Goal: Task Accomplishment & Management: Manage account settings

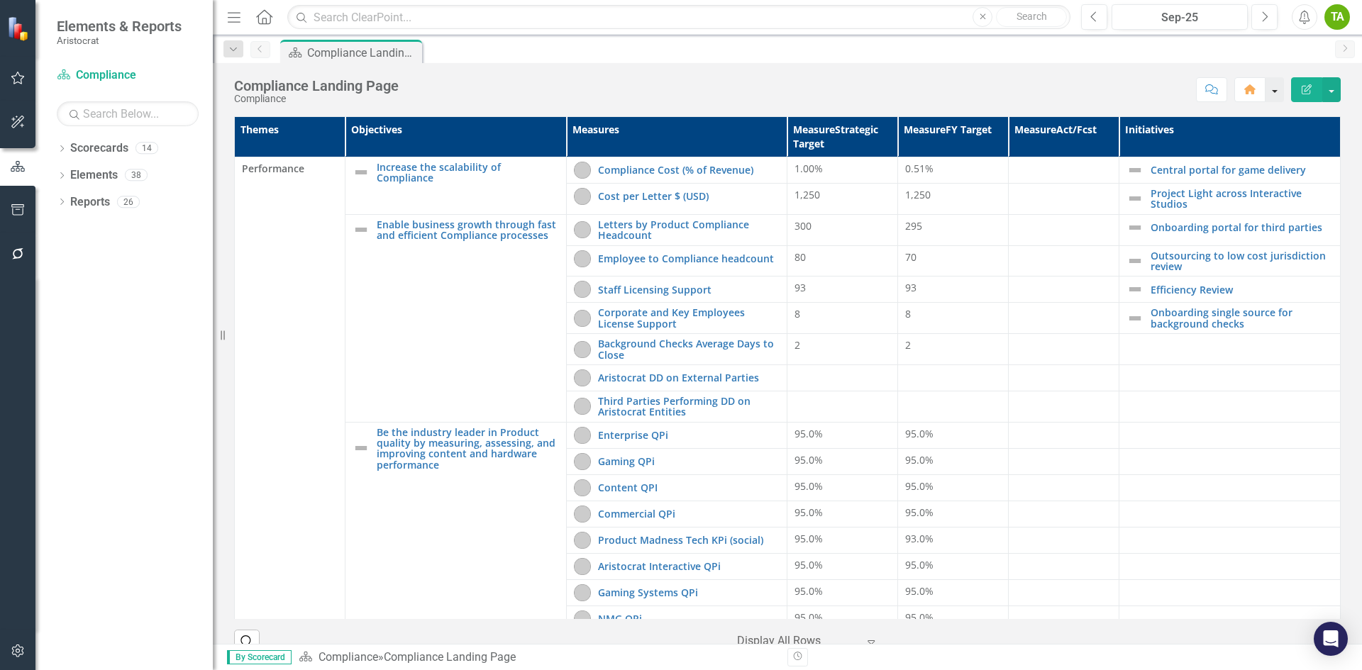
click at [1271, 94] on button "button" at bounding box center [1274, 89] width 18 height 25
click at [1050, 90] on div "Score: N/A Sep-25 Completed Comment Home Edit Report" at bounding box center [873, 89] width 935 height 24
click at [108, 148] on link "Scorecards" at bounding box center [99, 148] width 58 height 16
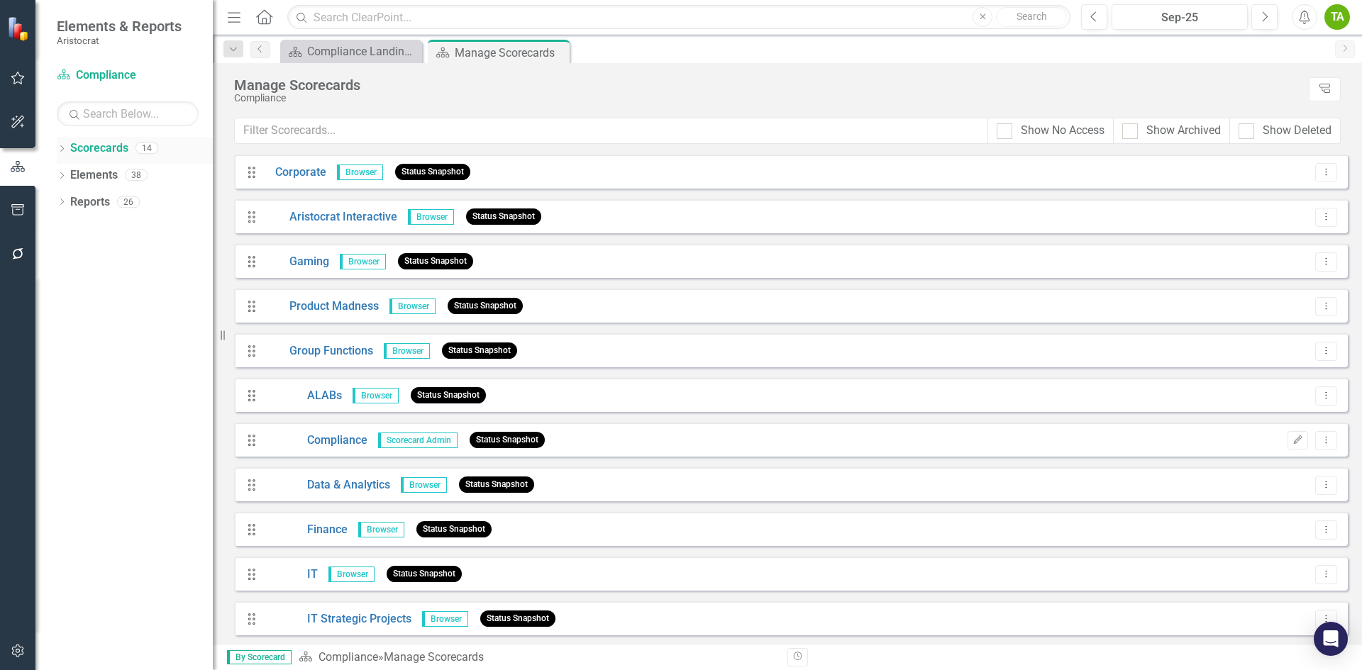
click at [64, 150] on icon "Dropdown" at bounding box center [62, 150] width 10 height 8
click at [62, 227] on icon "Dropdown" at bounding box center [62, 230] width 10 height 8
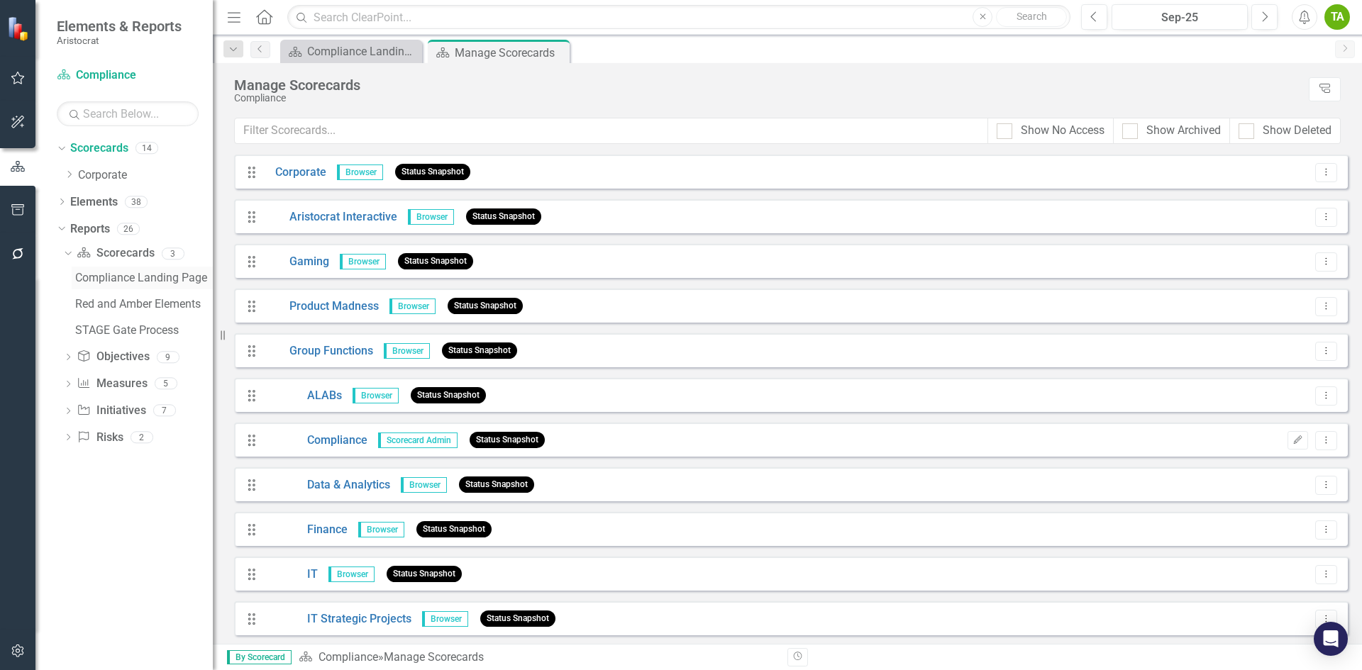
click at [117, 279] on div "Compliance Landing Page" at bounding box center [144, 278] width 138 height 13
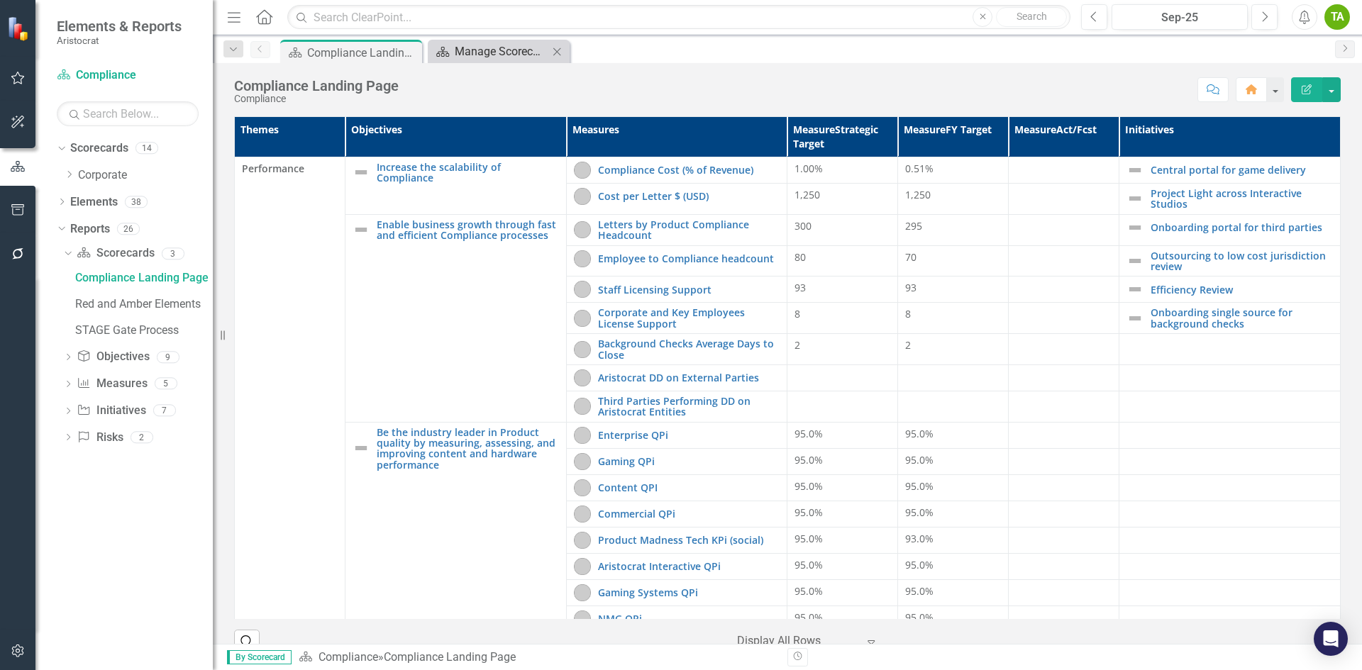
click at [482, 52] on div "Manage Scorecards" at bounding box center [502, 52] width 94 height 18
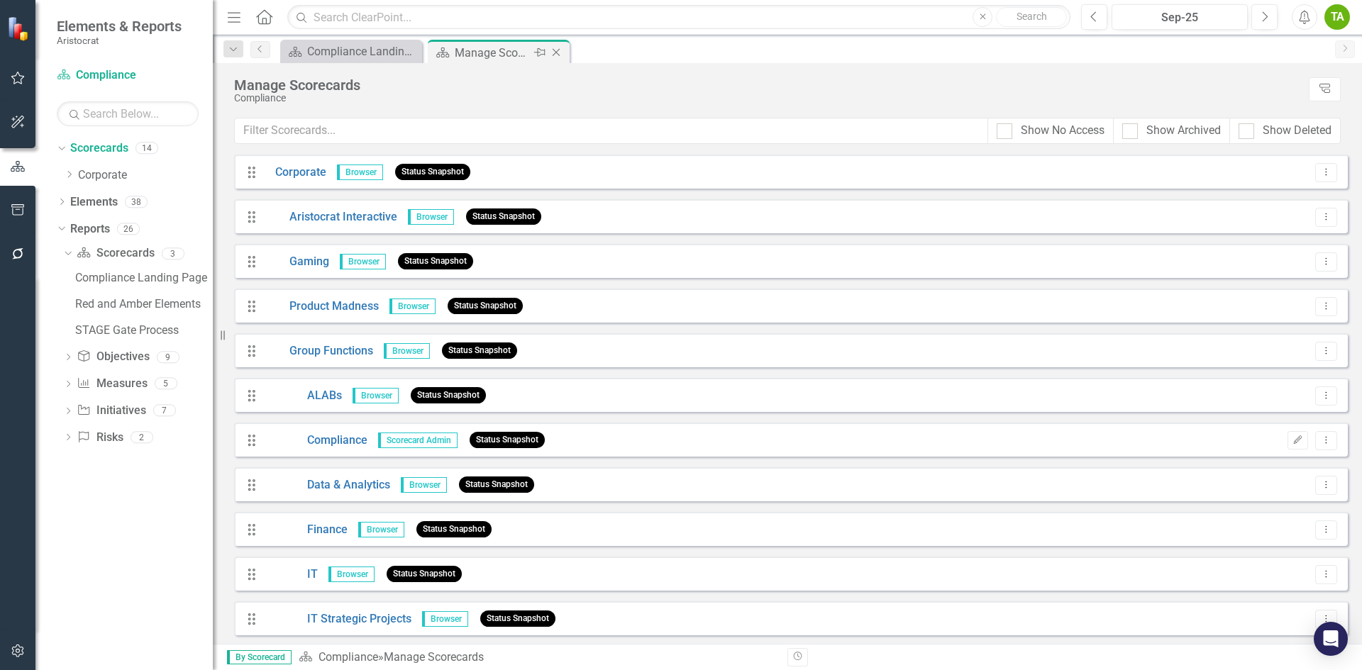
click at [558, 50] on icon "Close" at bounding box center [556, 52] width 14 height 11
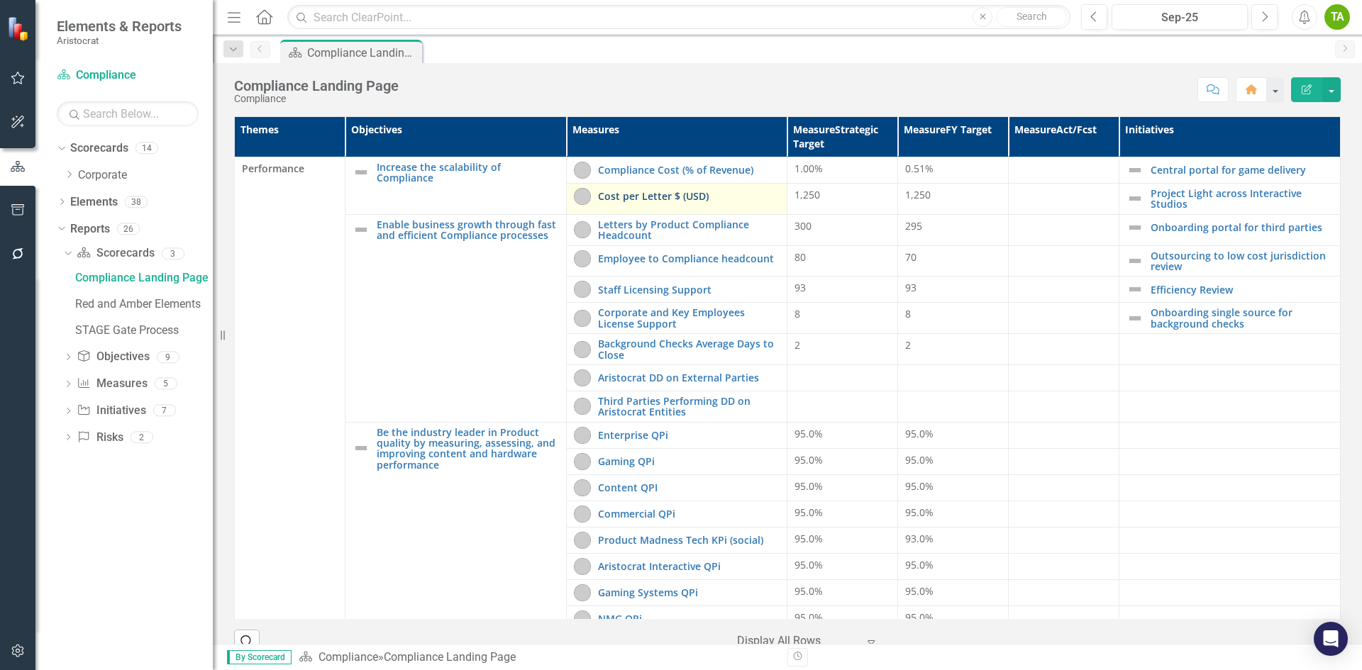
click at [650, 199] on link "Cost per Letter $ (USD)" at bounding box center [689, 196] width 182 height 11
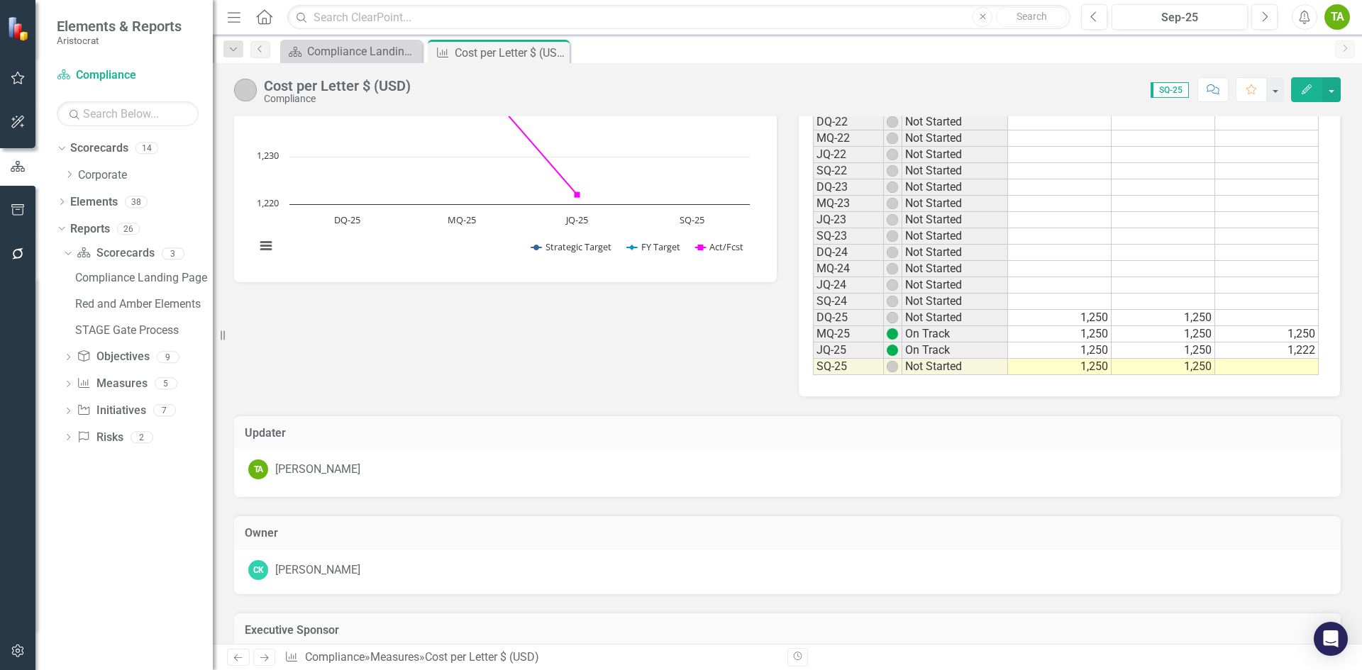
scroll to position [355, 0]
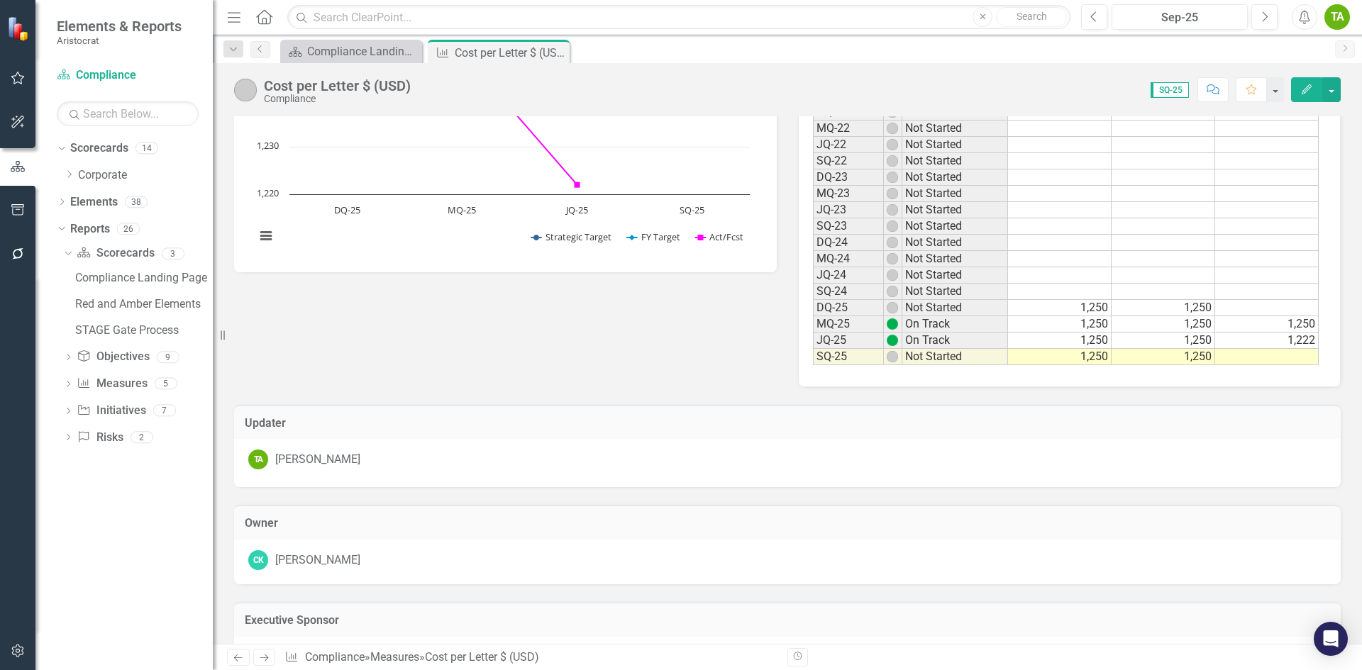
click at [1288, 361] on td at bounding box center [1267, 357] width 104 height 16
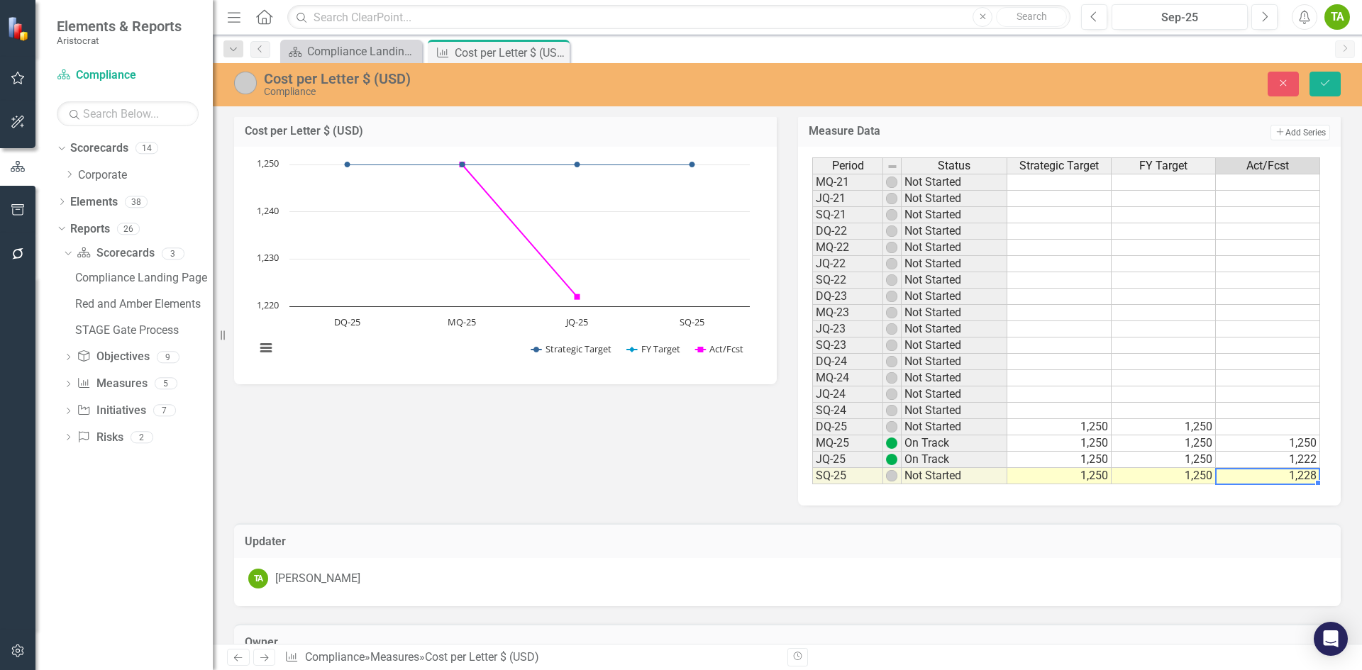
scroll to position [142, 0]
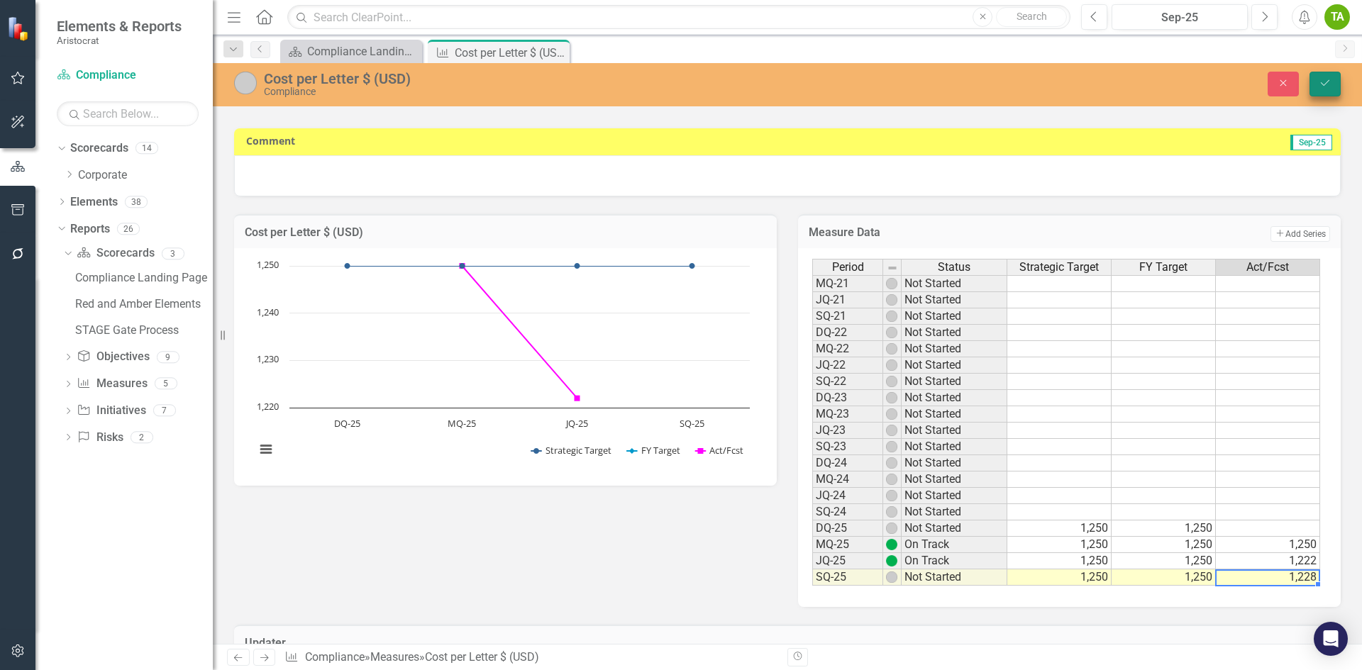
type textarea "1228"
click at [1330, 91] on button "Save" at bounding box center [1324, 84] width 31 height 25
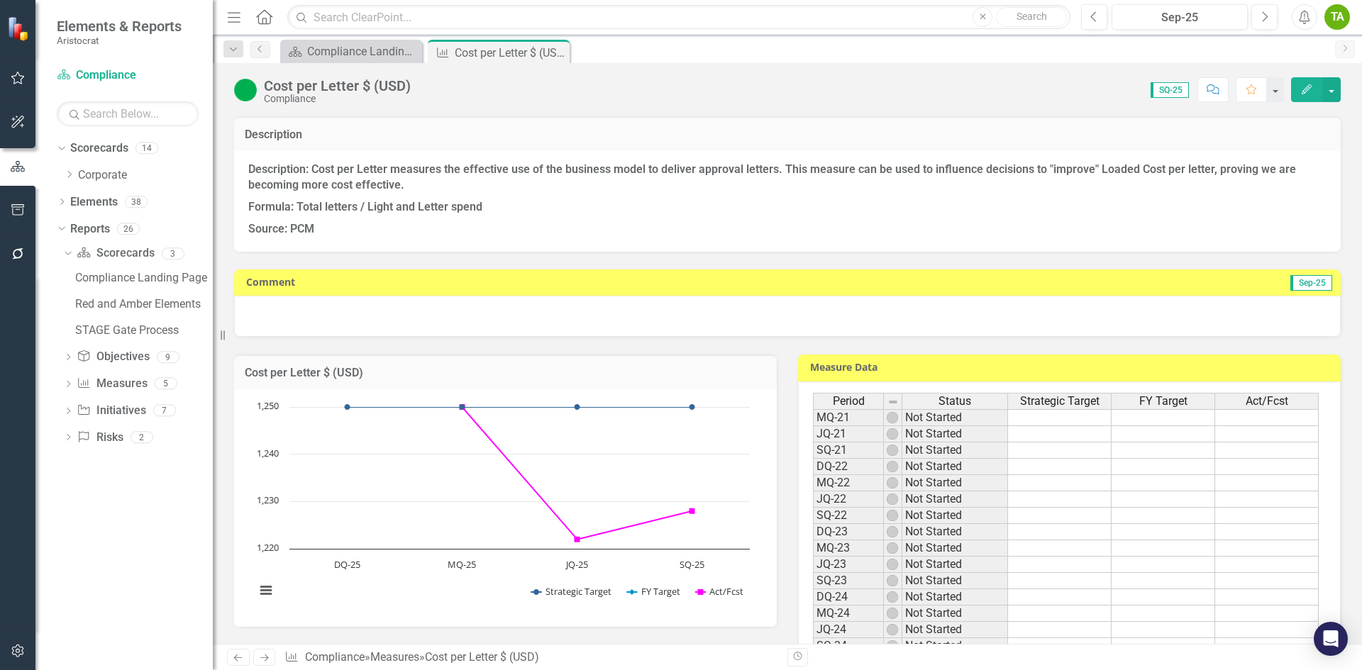
click at [319, 208] on strong "Formula: Total letters / Light and Letter spend" at bounding box center [365, 206] width 234 height 13
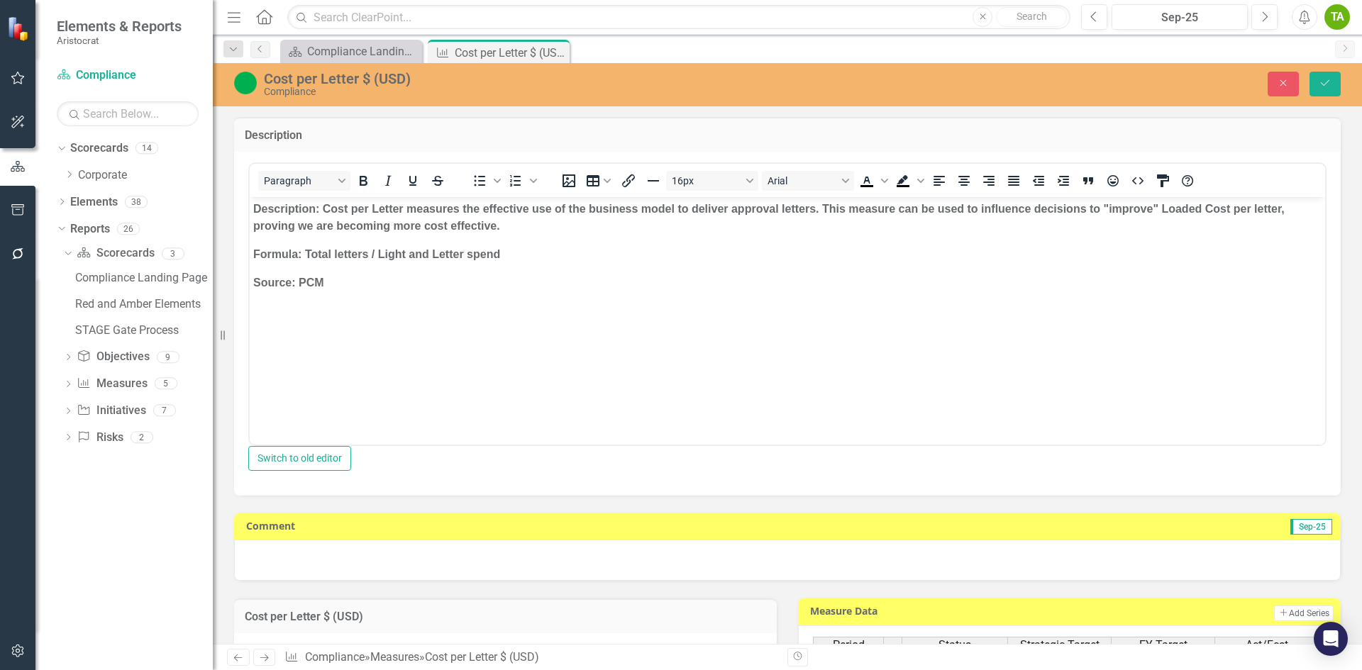
scroll to position [0, 0]
click at [1286, 85] on icon "Close" at bounding box center [1283, 83] width 13 height 10
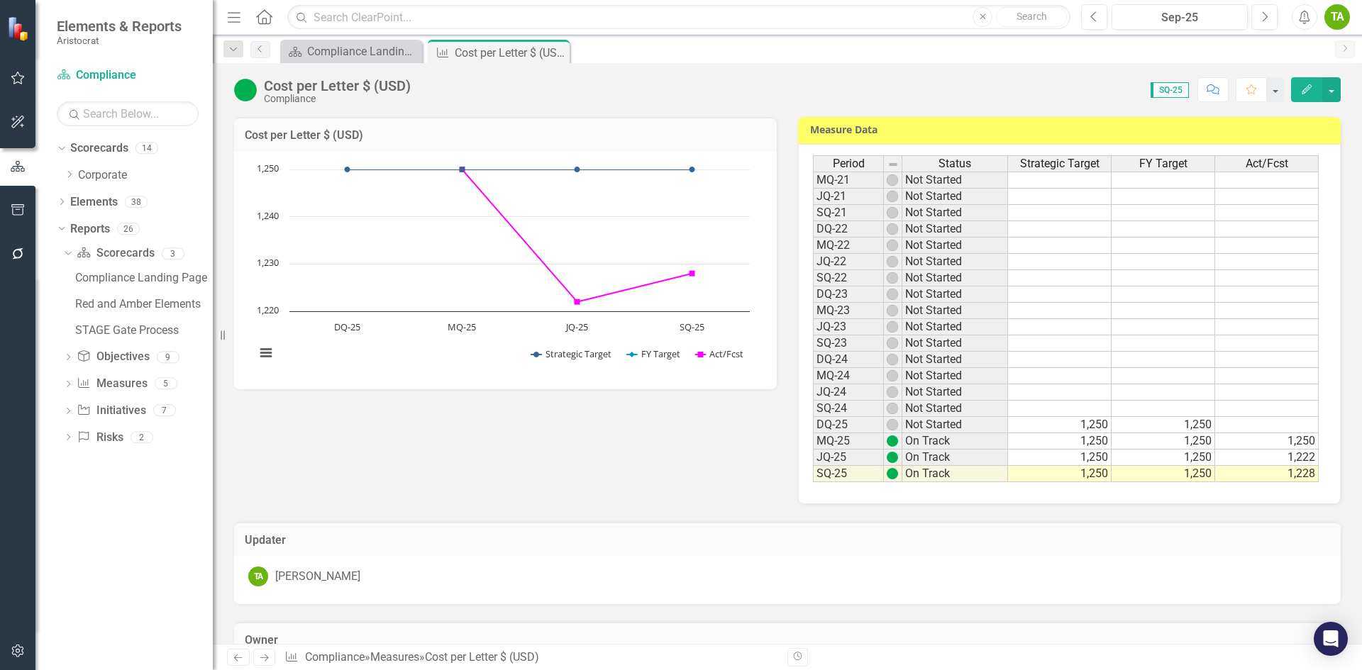
scroll to position [213, 0]
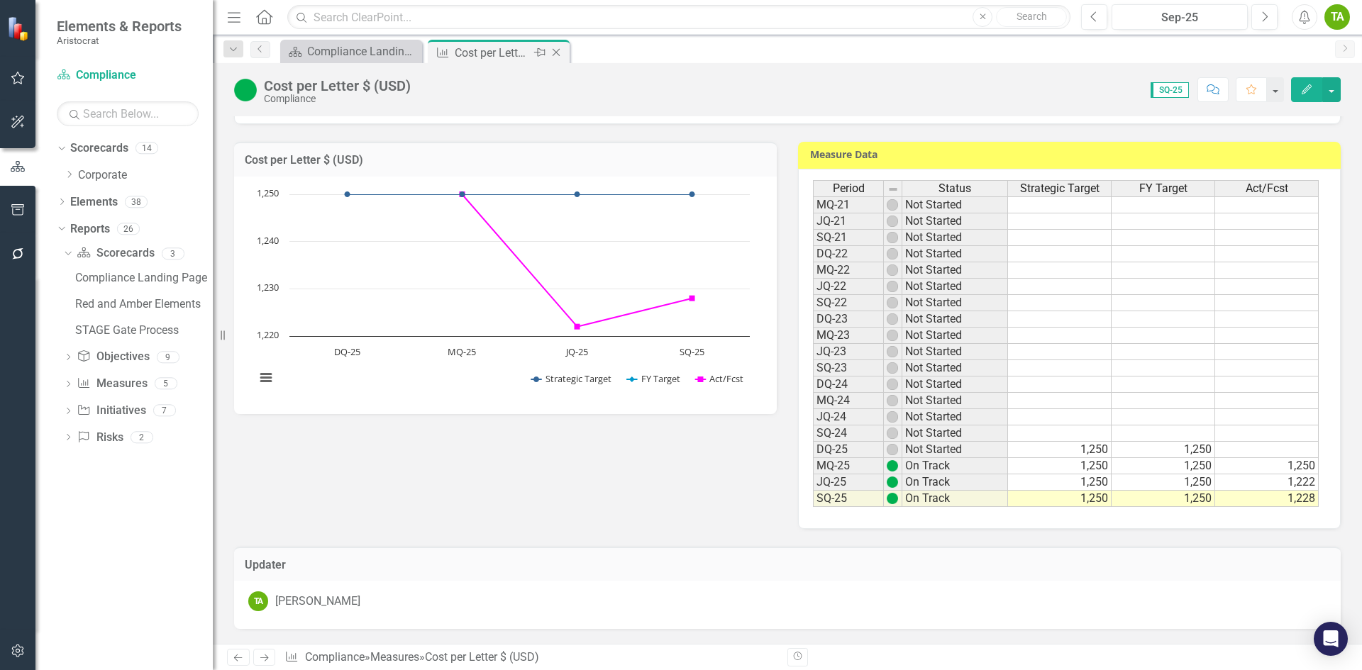
click at [556, 56] on icon "Close" at bounding box center [556, 52] width 14 height 11
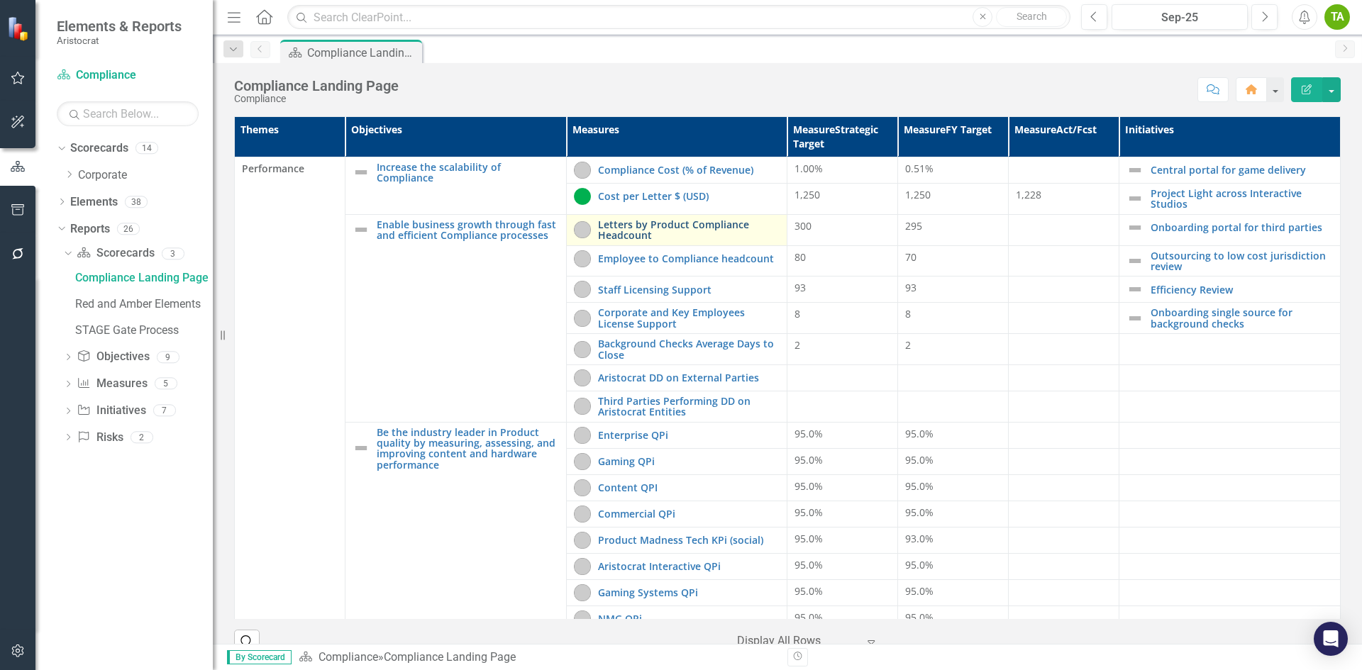
click at [625, 238] on link "Letters by Product Compliance Headcount" at bounding box center [689, 230] width 182 height 22
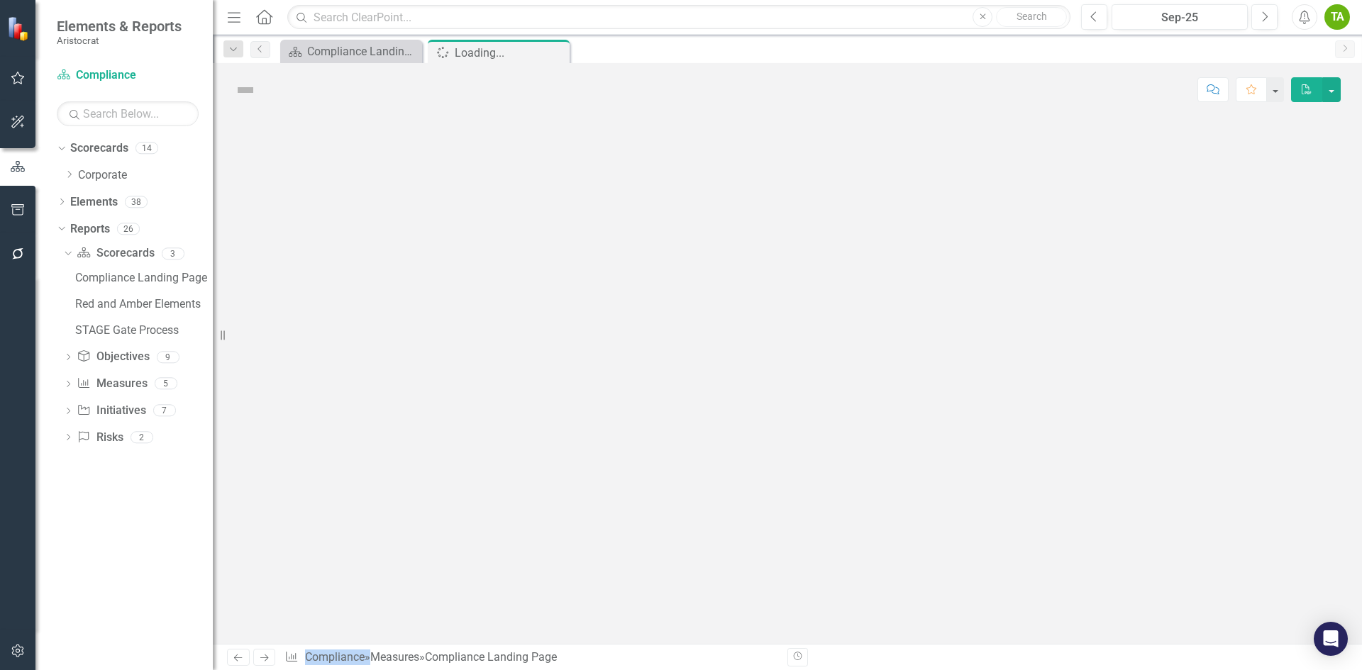
click at [625, 238] on div at bounding box center [787, 380] width 1149 height 528
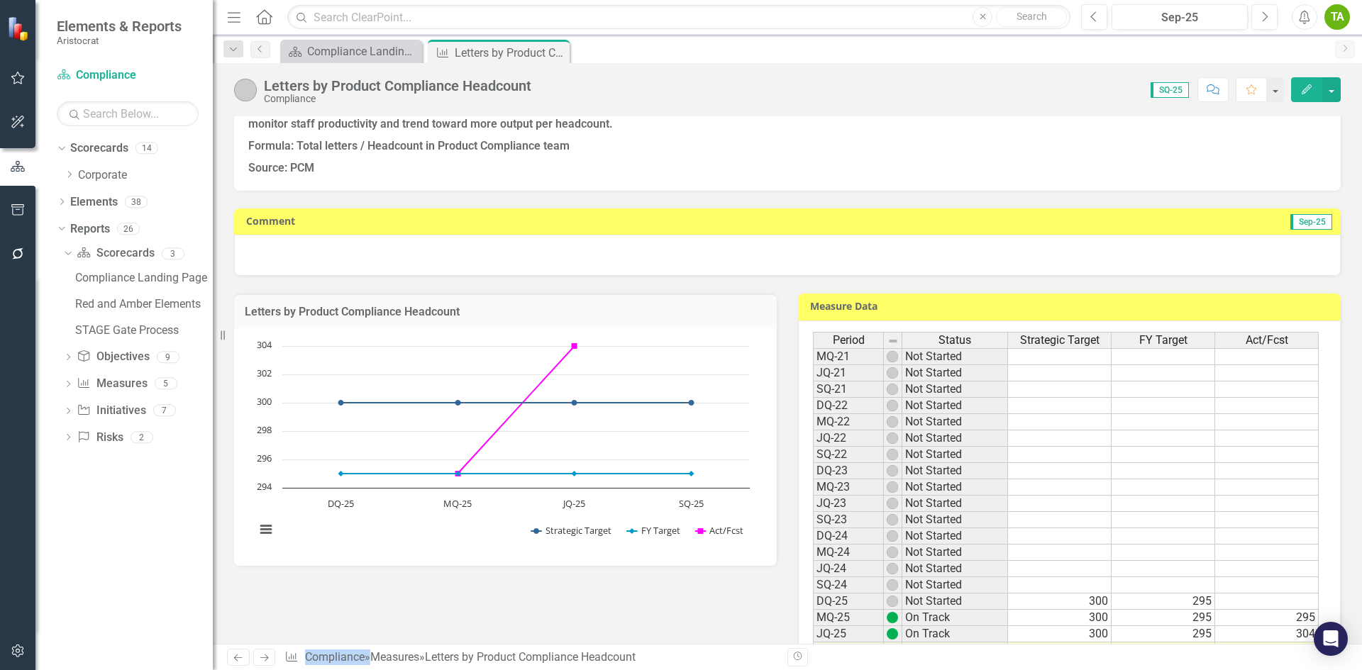
scroll to position [142, 0]
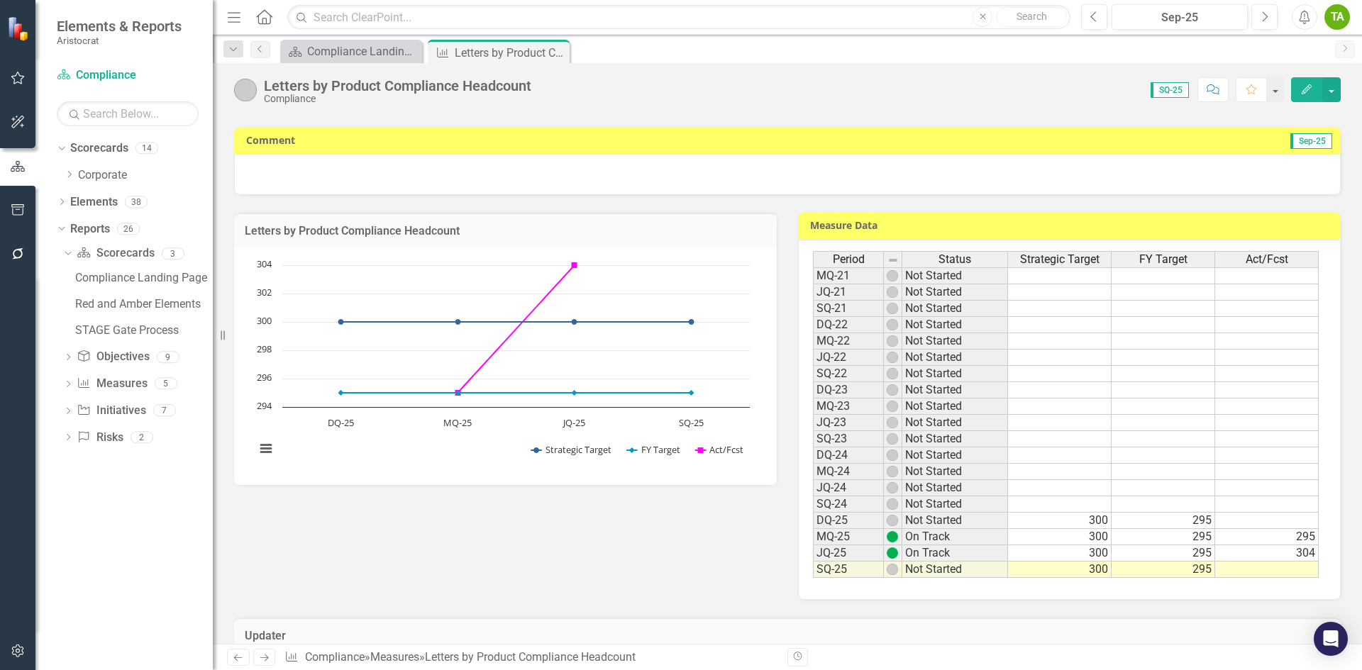
click at [1097, 574] on td "300" at bounding box center [1060, 570] width 104 height 16
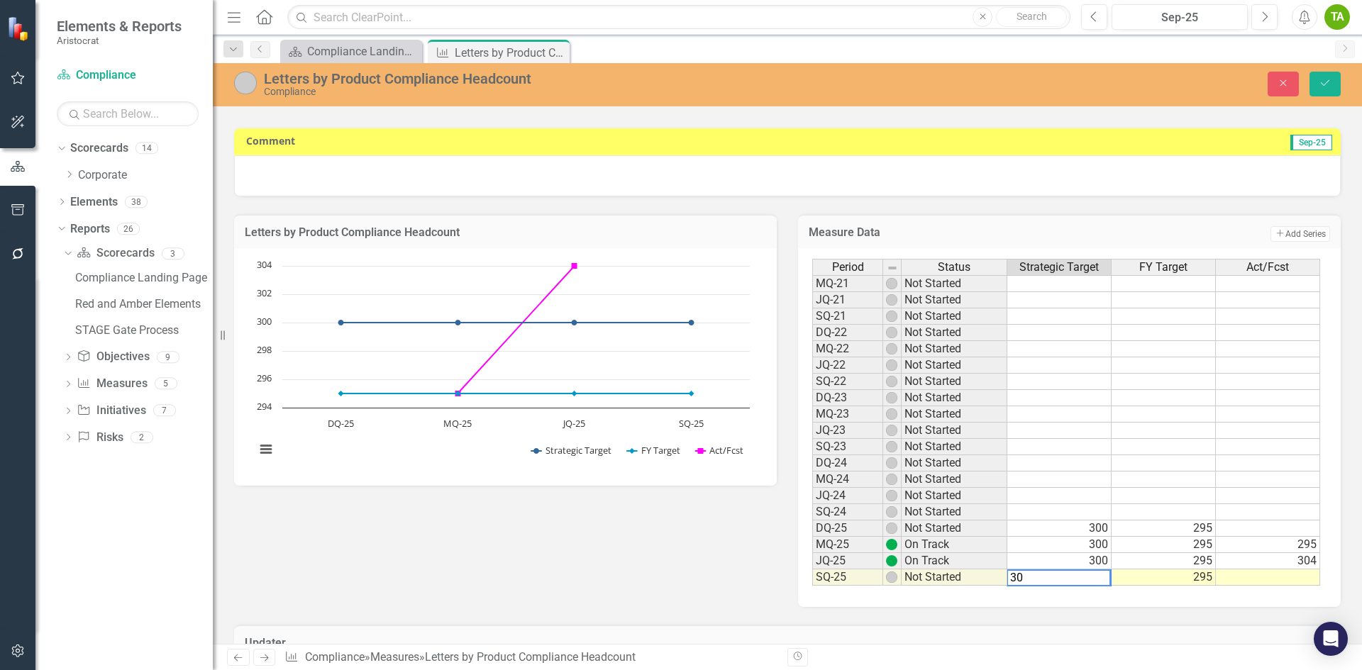
type textarea "3"
click at [1207, 581] on td "295" at bounding box center [1163, 577] width 104 height 16
click at [1199, 579] on td "295" at bounding box center [1163, 577] width 104 height 16
type textarea "2"
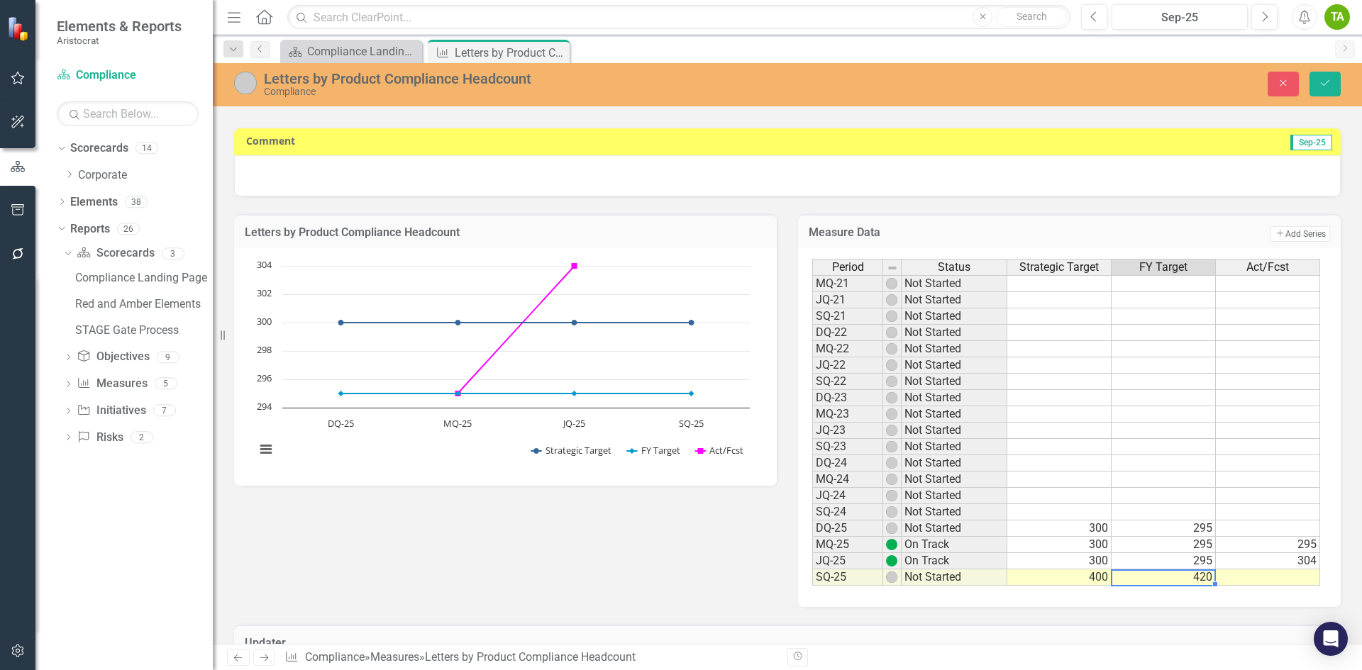
type textarea "420"
click at [666, 530] on div "Letters by Product Compliance Headcount Chart Line chart with 3 lines. Letters …" at bounding box center [787, 401] width 1128 height 411
click at [267, 167] on div at bounding box center [787, 175] width 1106 height 41
click at [304, 170] on div at bounding box center [787, 175] width 1106 height 41
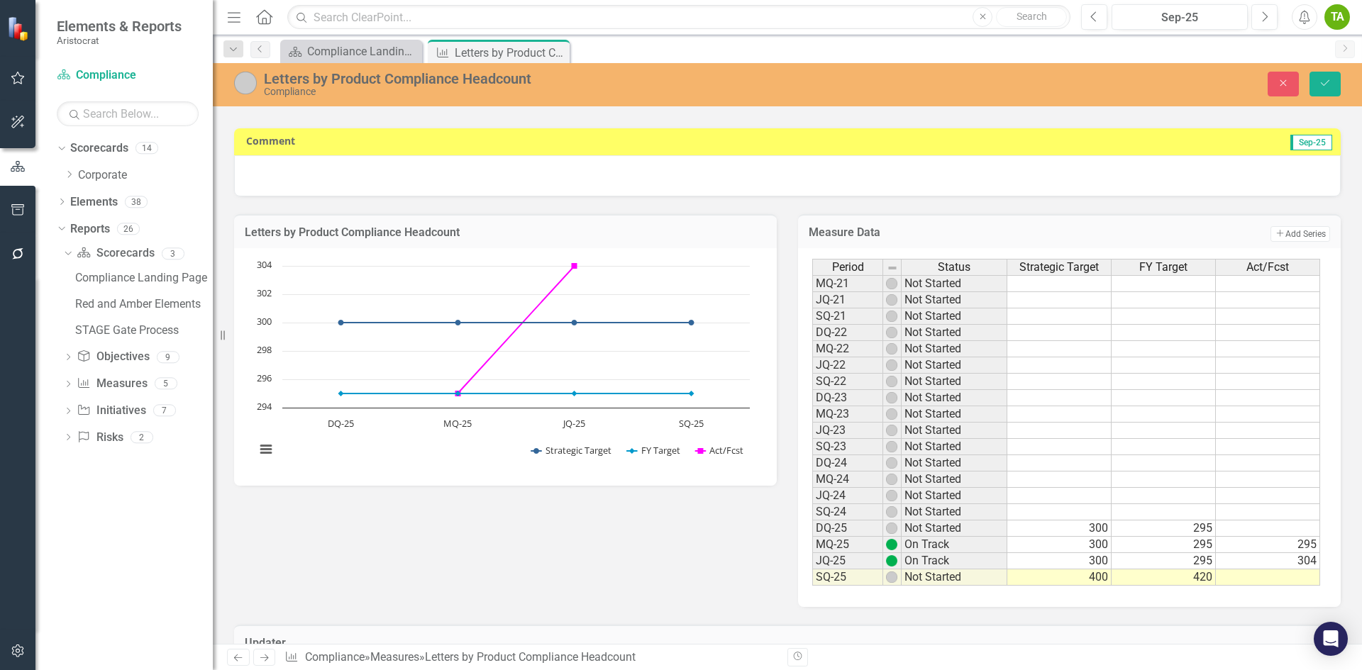
click at [304, 170] on div at bounding box center [787, 175] width 1106 height 41
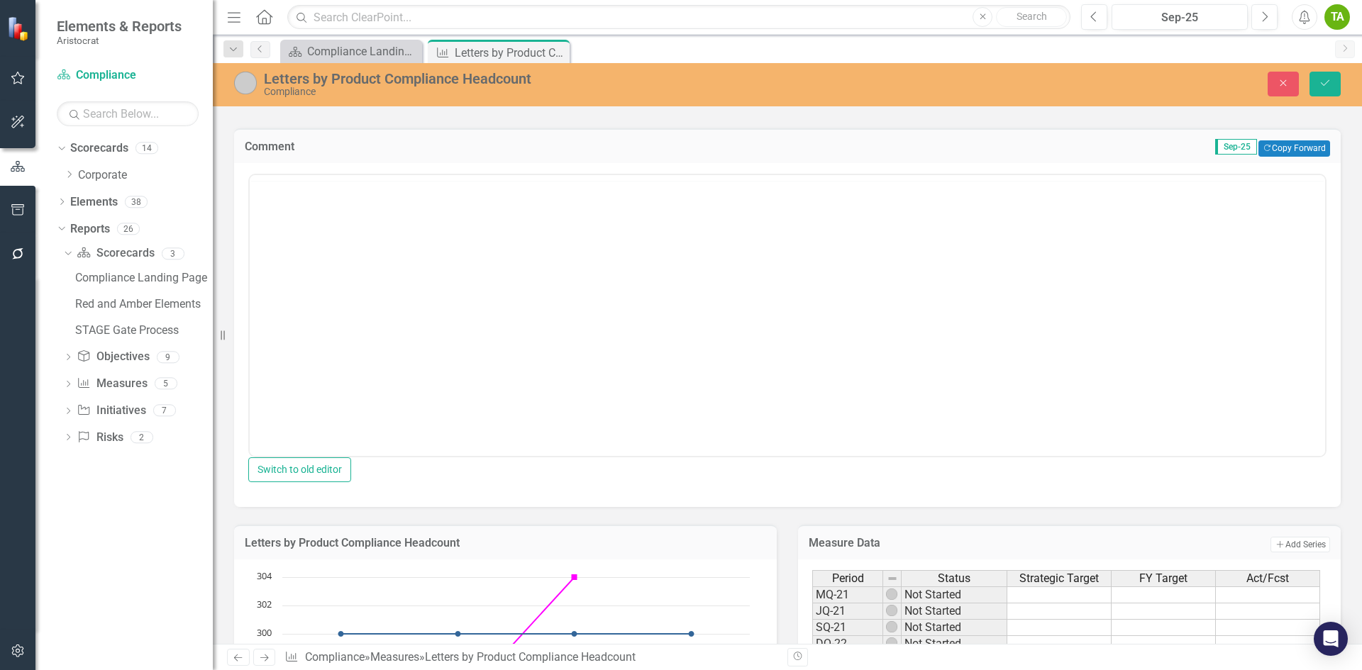
scroll to position [0, 0]
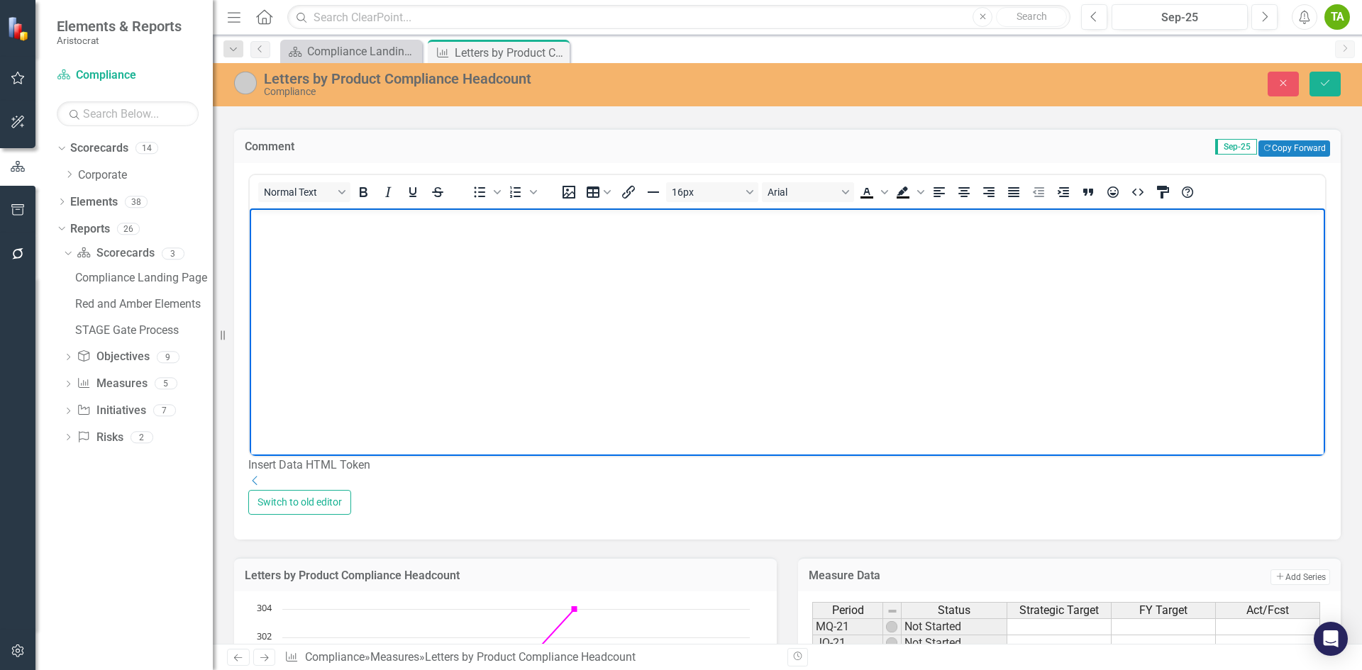
click at [298, 269] on body "Rich Text Area. Press ALT-0 for help." at bounding box center [787, 314] width 1075 height 213
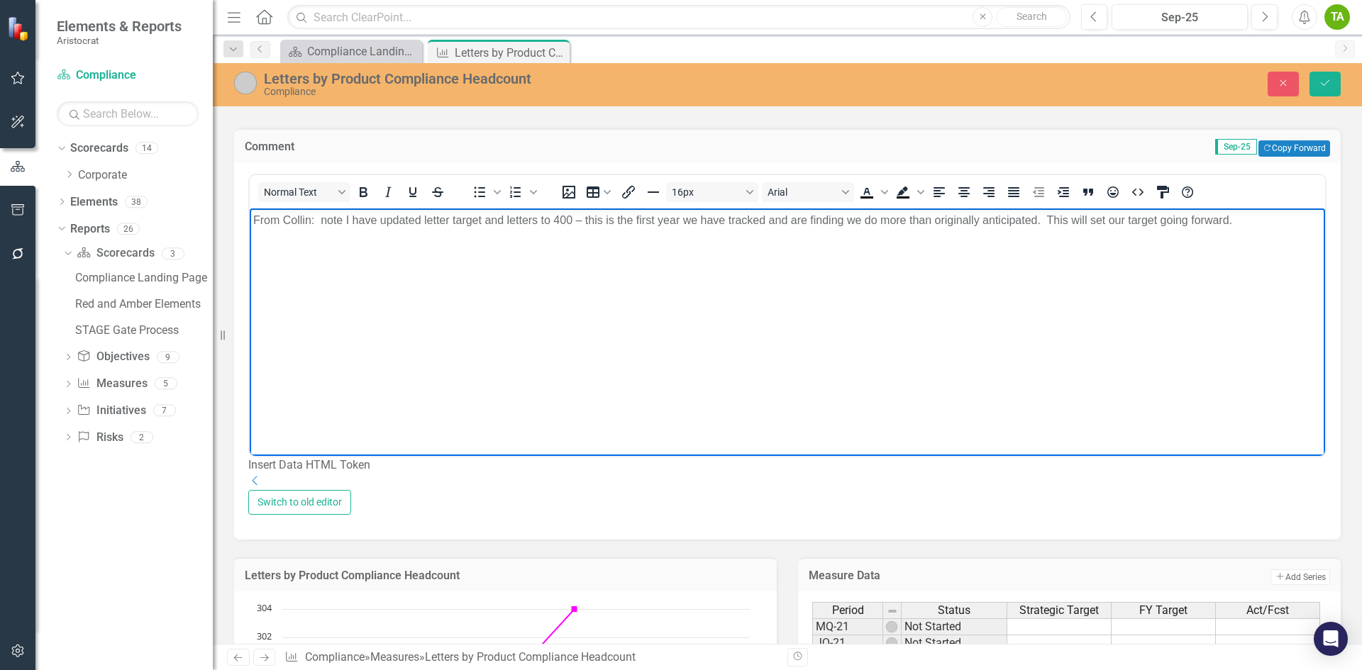
click at [347, 223] on p "From Collin: note I have updated letter target and letters to 400 – this is the…" at bounding box center [787, 219] width 1068 height 17
click at [1319, 88] on icon "Save" at bounding box center [1324, 83] width 13 height 10
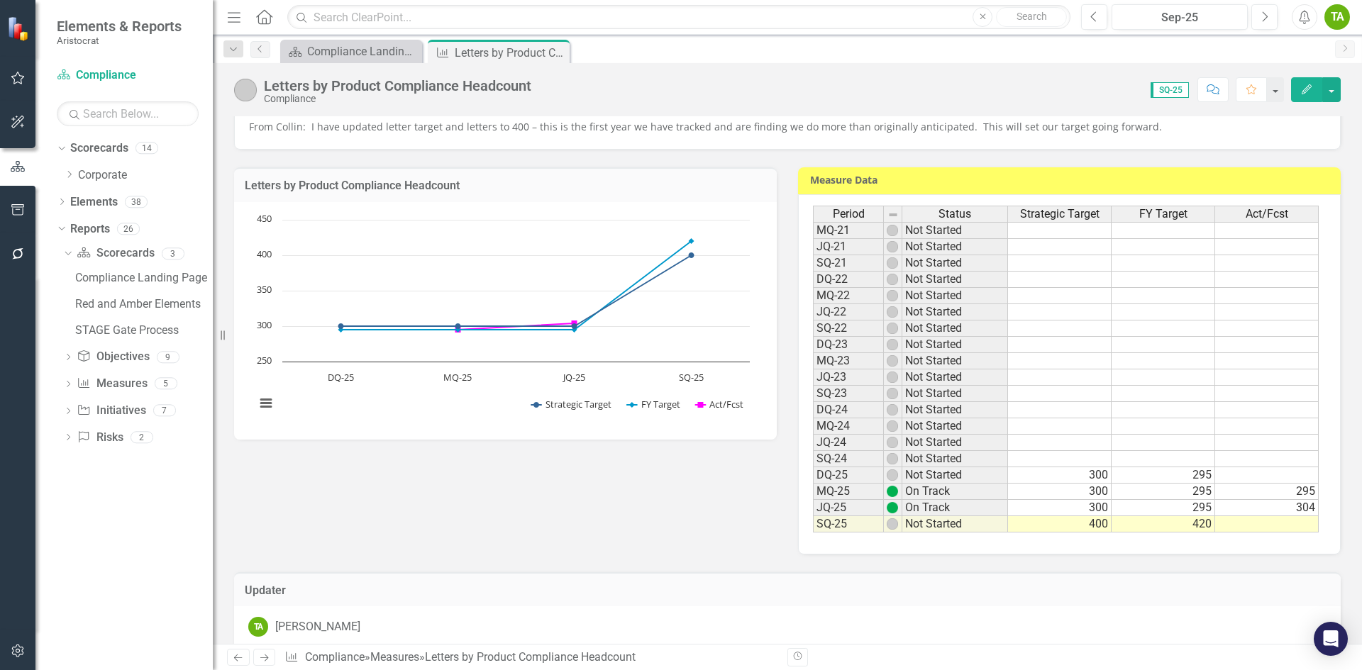
scroll to position [213, 0]
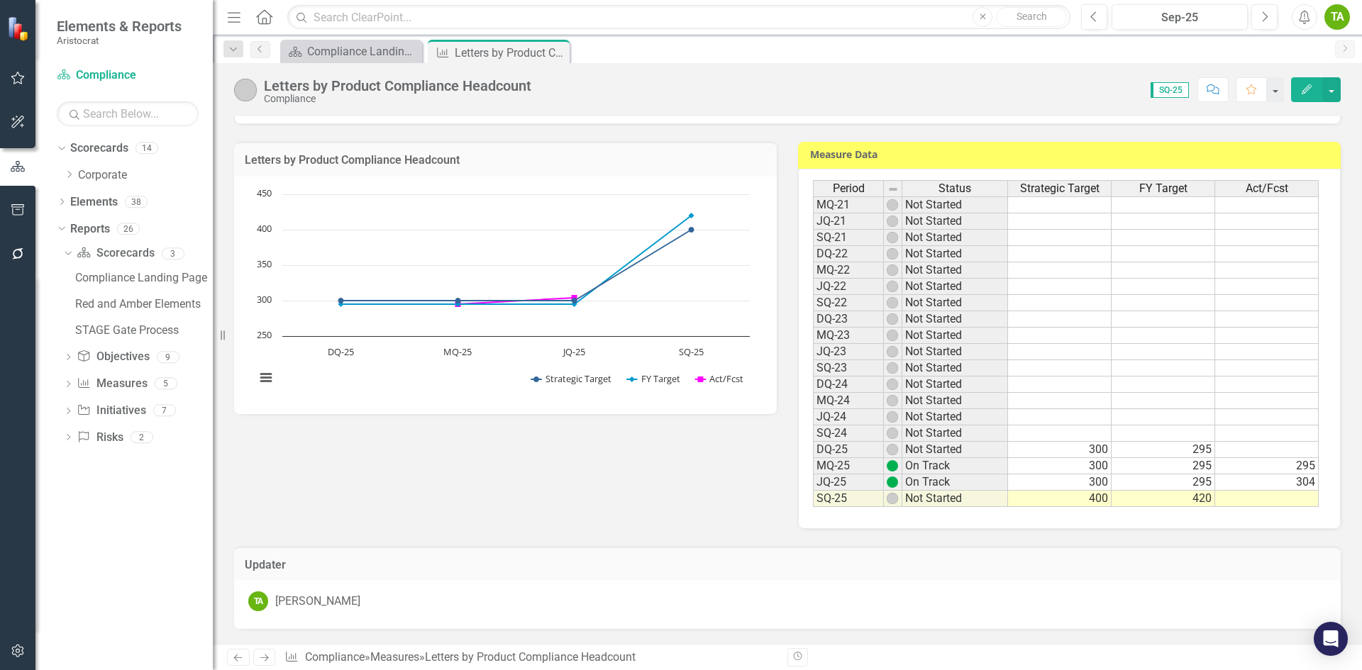
click at [1196, 504] on td "420" at bounding box center [1163, 499] width 104 height 16
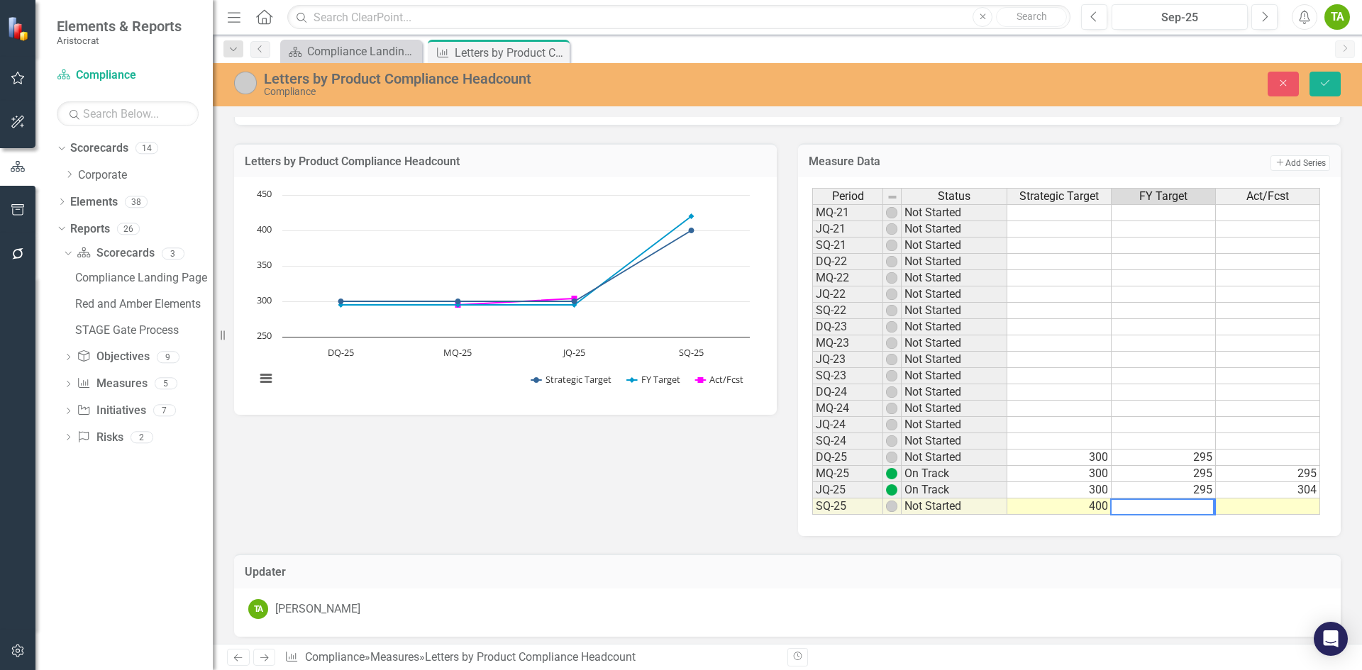
drag, startPoint x: 1196, startPoint y: 504, endPoint x: 1069, endPoint y: 504, distance: 126.9
click at [1069, 504] on div "Period Status Strategic Target FY Target Act/Fcst MQ-21 Not Started JQ-21 Not S…" at bounding box center [1066, 352] width 508 height 328
type textarea "400"
type textarea "420"
click at [1330, 81] on icon "Save" at bounding box center [1324, 83] width 13 height 10
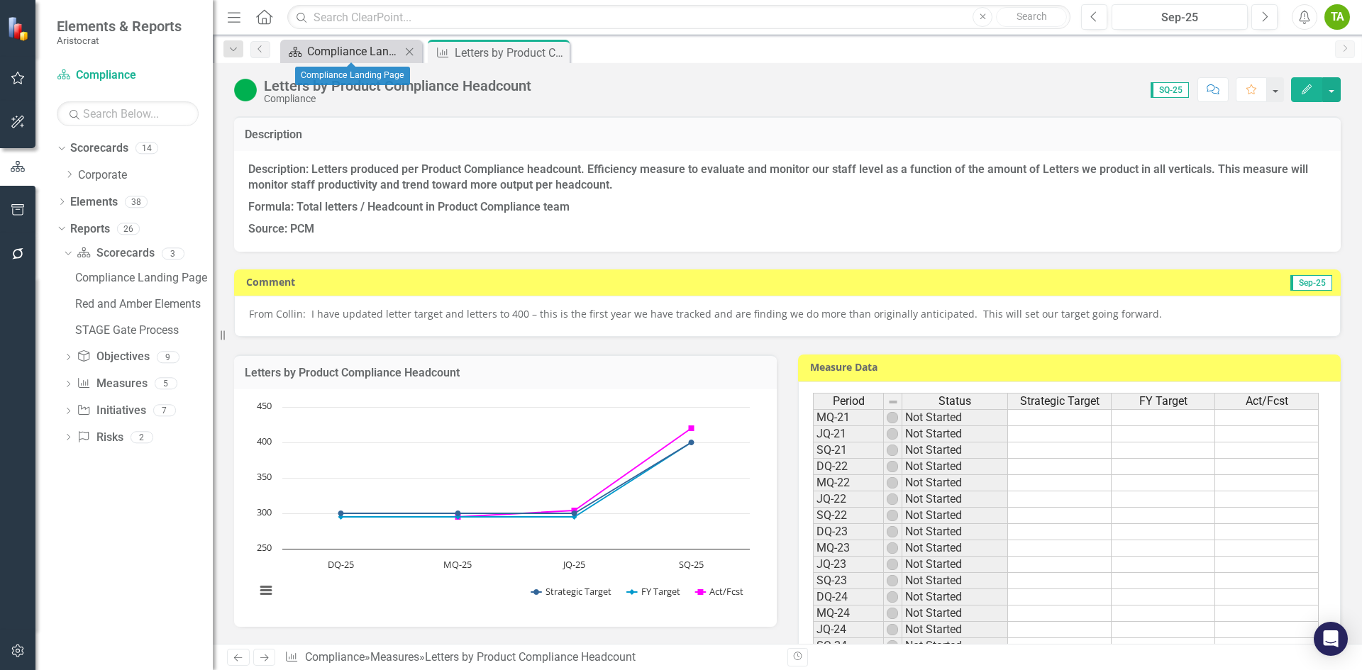
click at [356, 50] on div "Compliance Landing Page" at bounding box center [354, 52] width 94 height 18
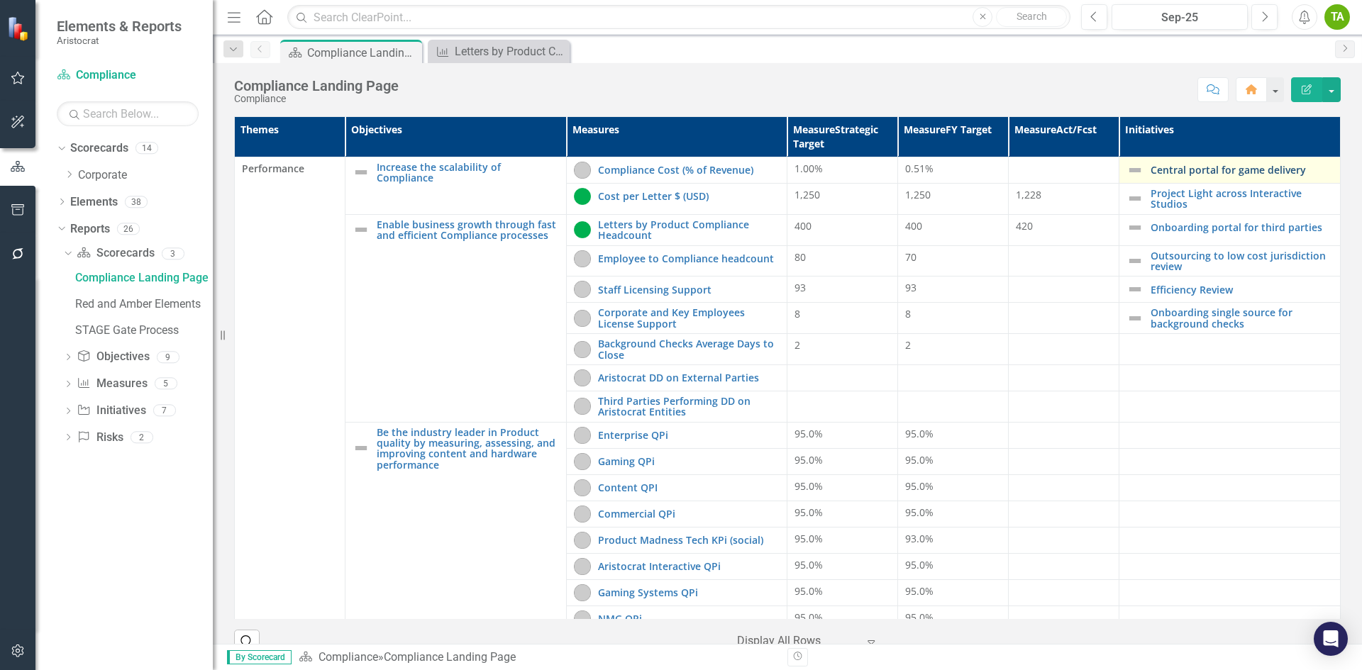
click at [1163, 170] on link "Central portal for game delivery" at bounding box center [1241, 170] width 182 height 11
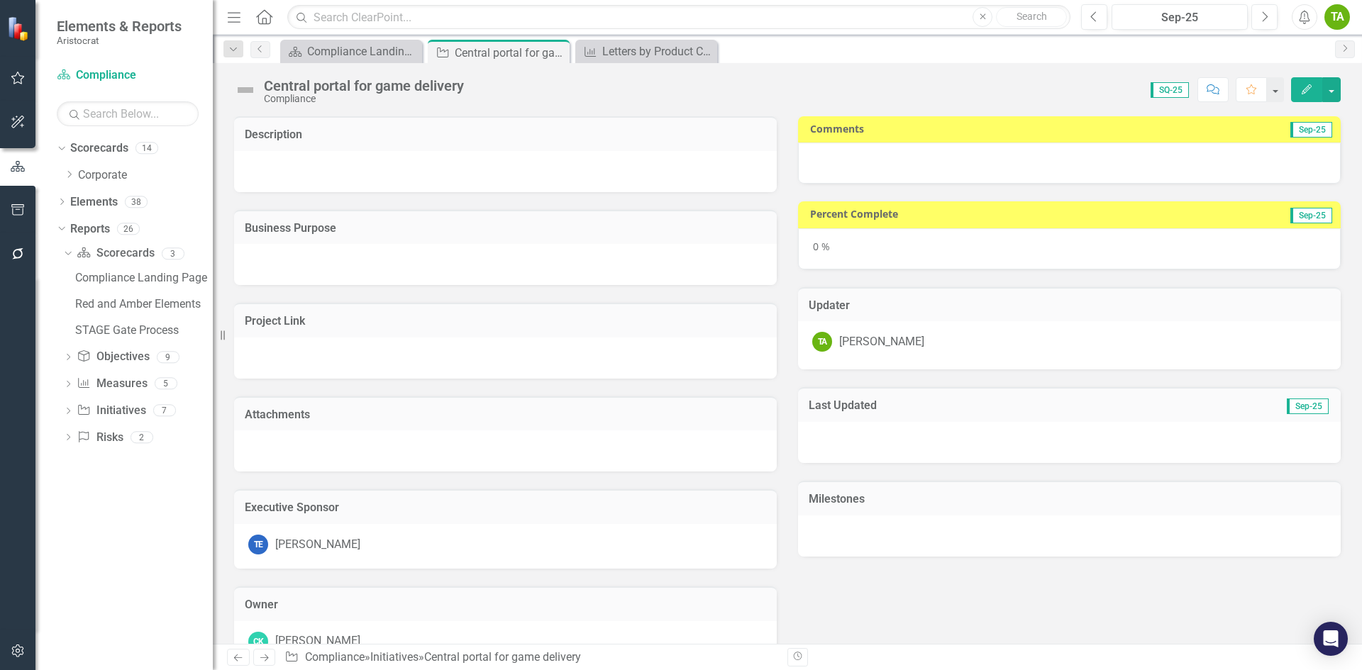
click at [869, 162] on div at bounding box center [1069, 163] width 543 height 41
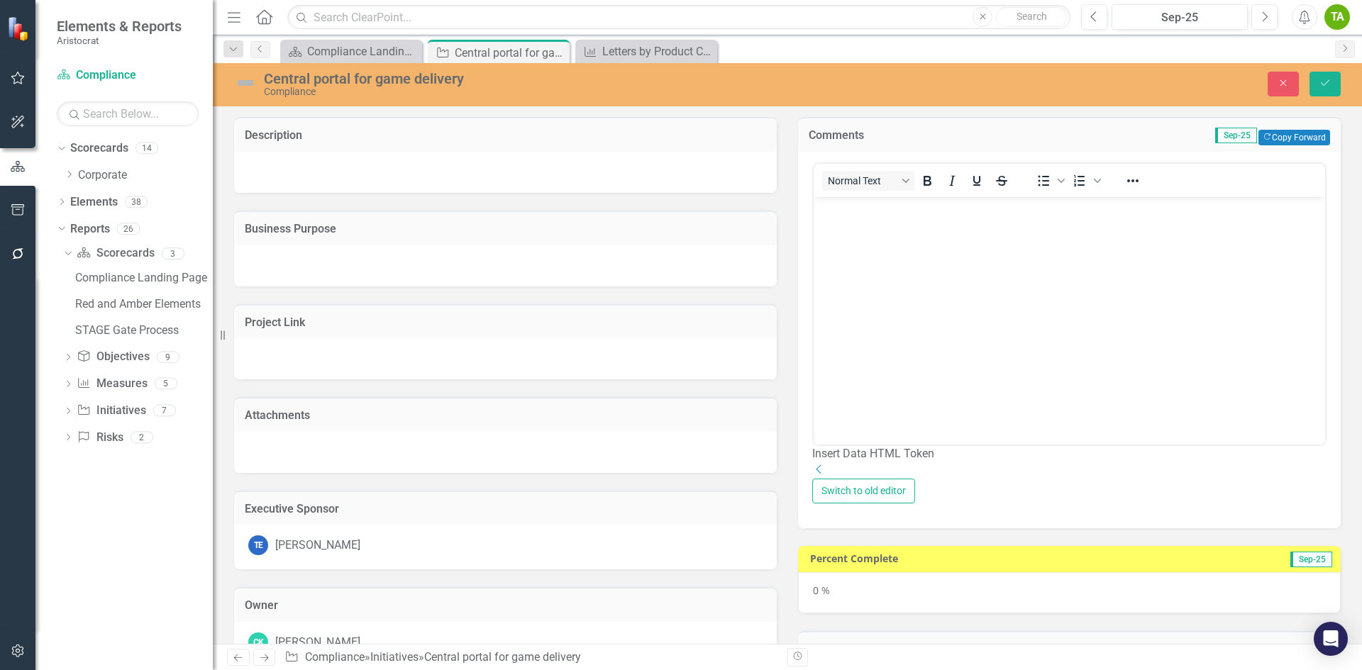
click at [866, 228] on body "Rich Text Area. Press ALT-0 for help." at bounding box center [1068, 302] width 511 height 213
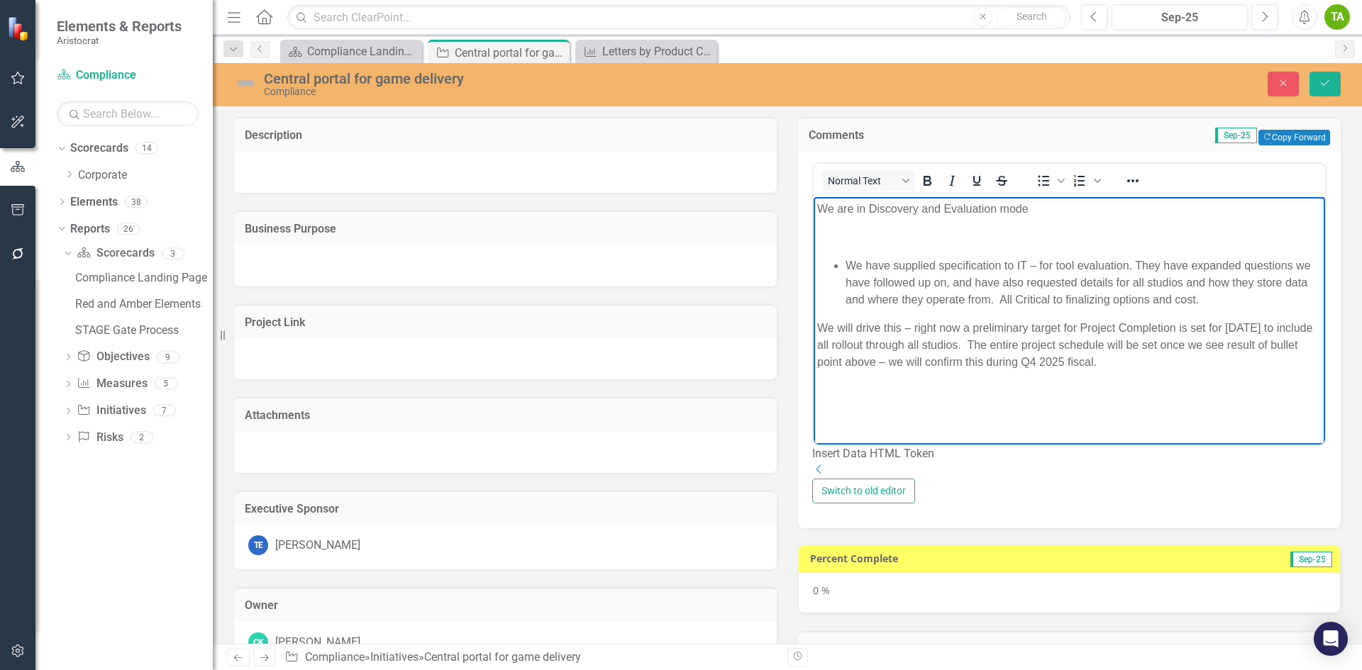
click at [1038, 205] on p "We are in Discovery and Evaluation mode" at bounding box center [1069, 208] width 504 height 17
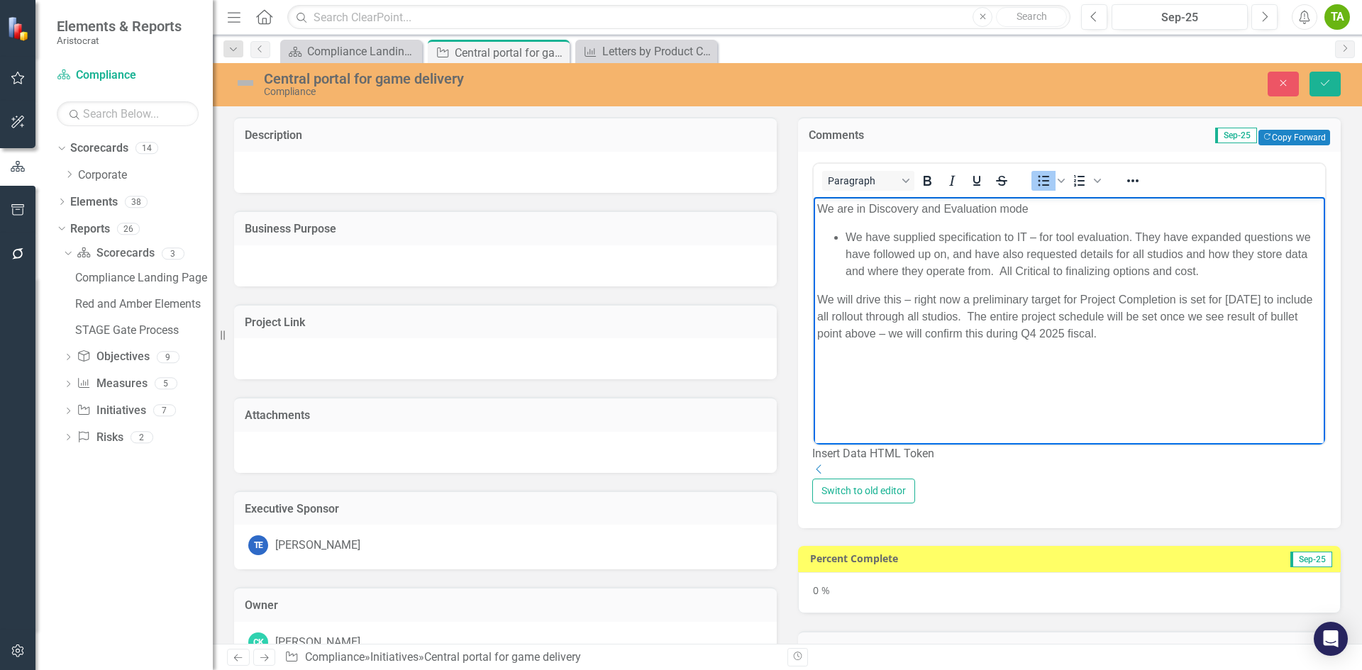
drag, startPoint x: 845, startPoint y: 236, endPoint x: 1133, endPoint y: 342, distance: 306.0
click at [1133, 342] on body "We are in Discovery and Evaluation mode We have supplied specification to IT – …" at bounding box center [1068, 302] width 511 height 213
click at [1042, 187] on icon "Bullet list" at bounding box center [1043, 180] width 17 height 17
click at [1043, 184] on icon "Bullet list" at bounding box center [1043, 180] width 11 height 11
click at [973, 252] on li "We have supplied specification to IT – for tool evaluation. They have expanded …" at bounding box center [1083, 253] width 476 height 51
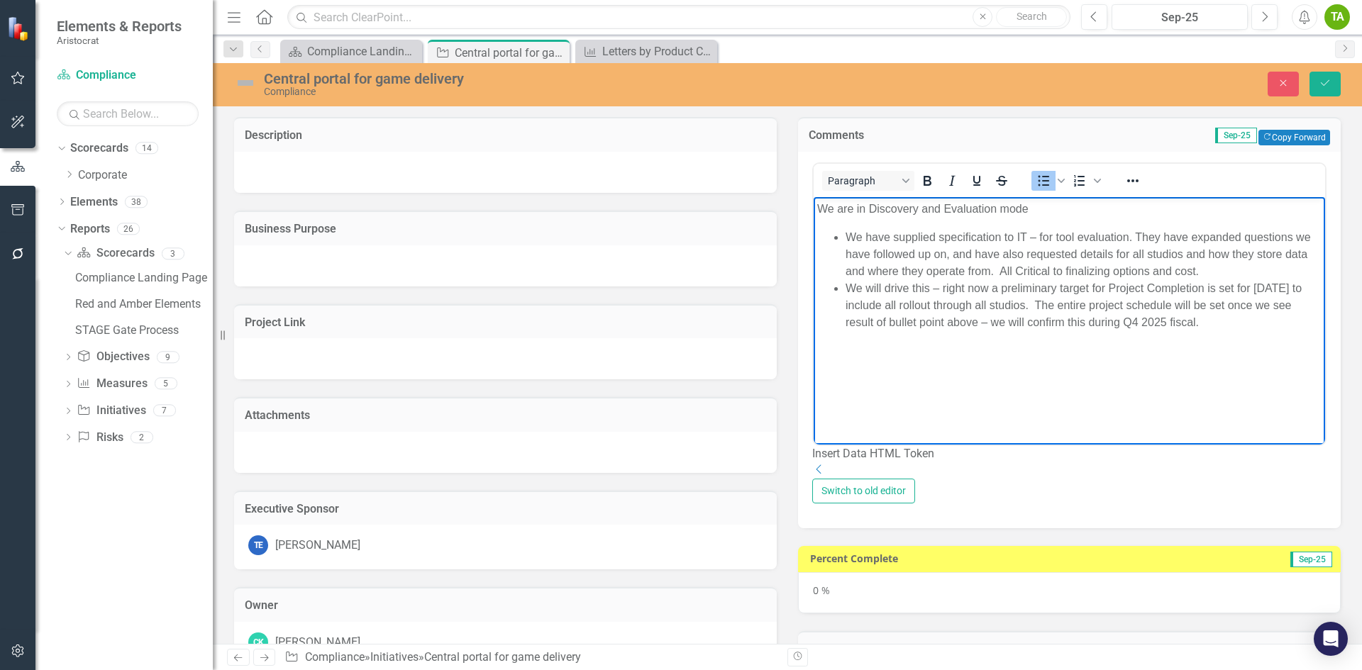
click at [1213, 272] on li "We have supplied specification to IT – for tool evaluation. They have expanded …" at bounding box center [1083, 253] width 476 height 51
click at [502, 53] on div "Central portal for game delivery" at bounding box center [493, 53] width 76 height 18
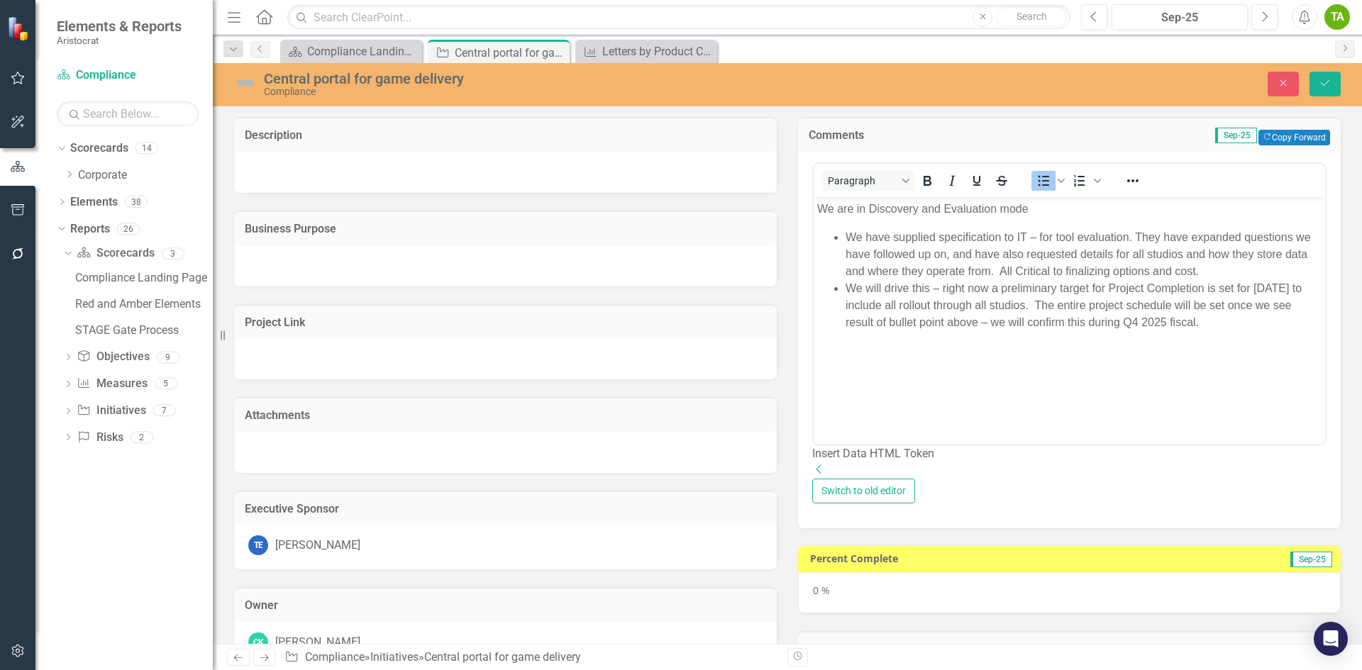
click at [240, 83] on img at bounding box center [245, 83] width 23 height 23
click at [248, 87] on img at bounding box center [245, 83] width 23 height 23
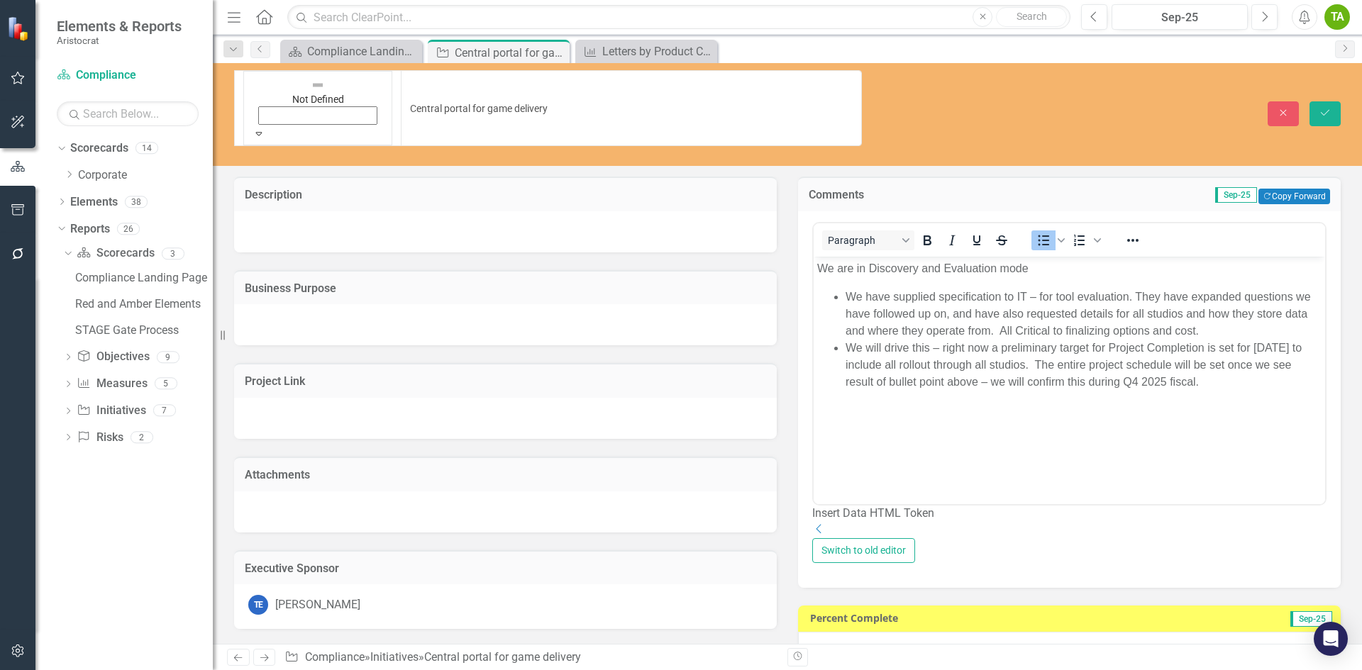
click at [265, 128] on icon "Expand" at bounding box center [258, 133] width 13 height 10
click at [1326, 108] on icon "Save" at bounding box center [1324, 113] width 13 height 10
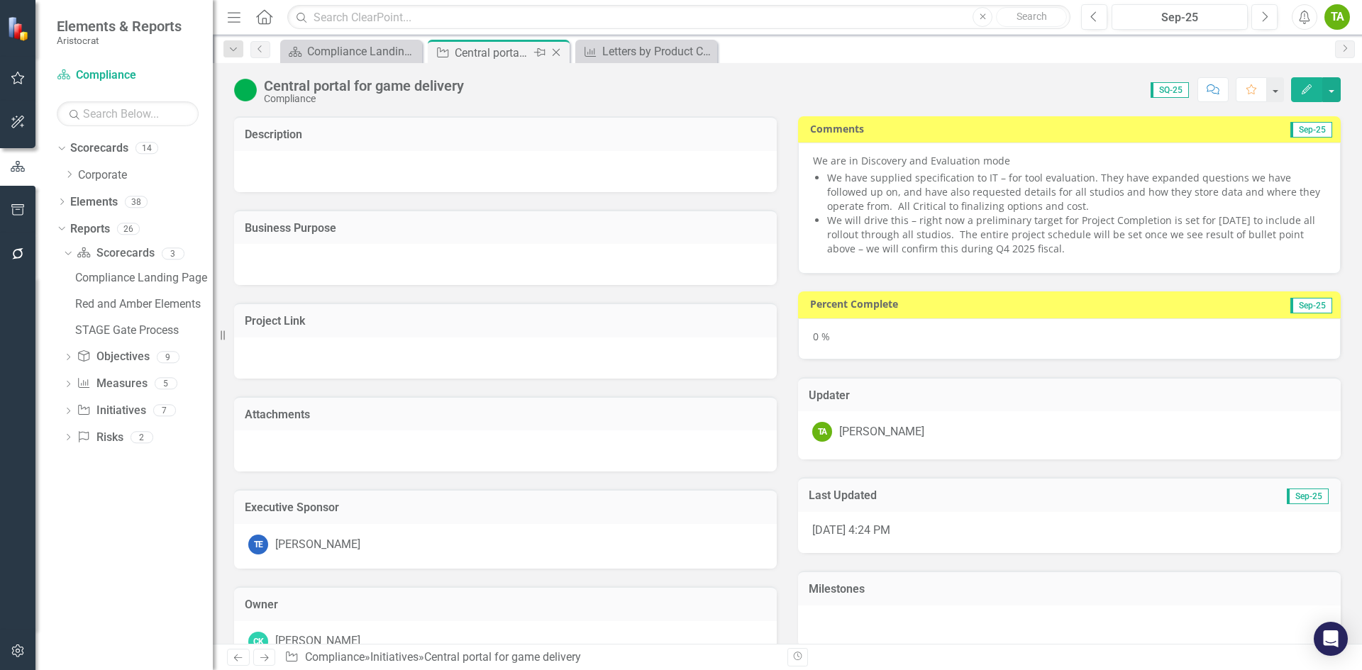
click at [555, 52] on icon "Close" at bounding box center [556, 52] width 14 height 11
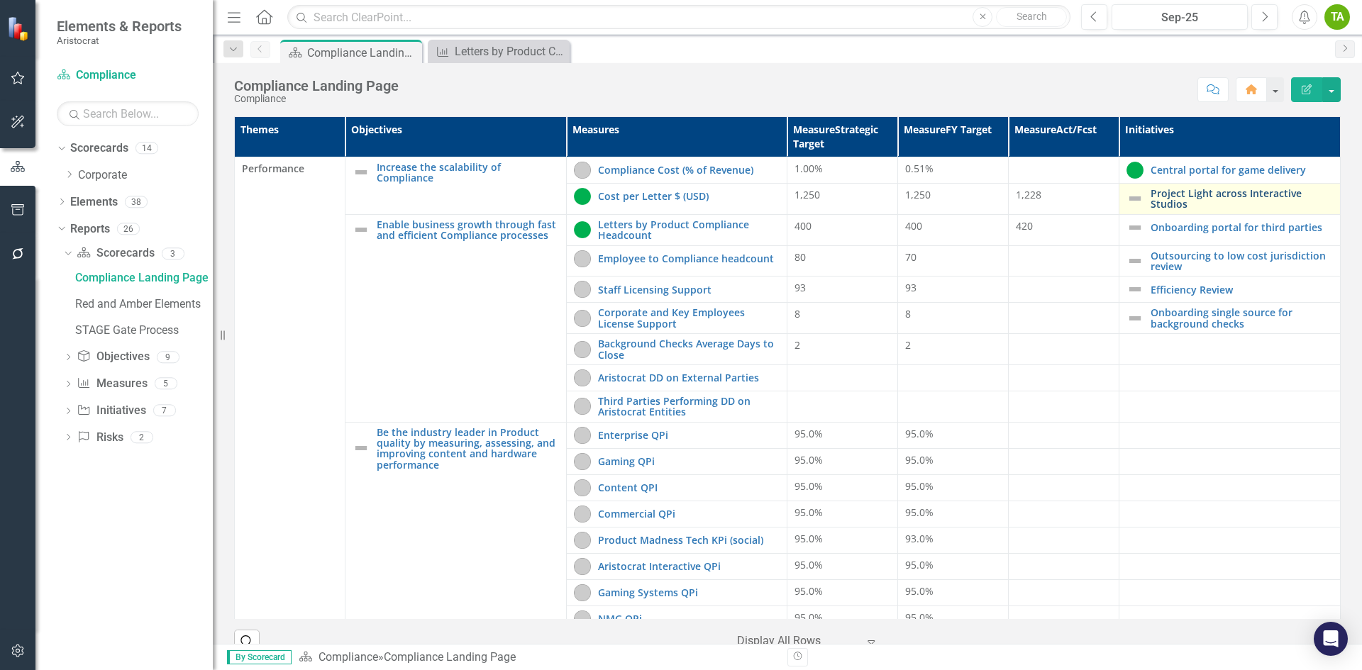
click at [1150, 207] on link "Project Light across Interactive Studios" at bounding box center [1241, 199] width 182 height 22
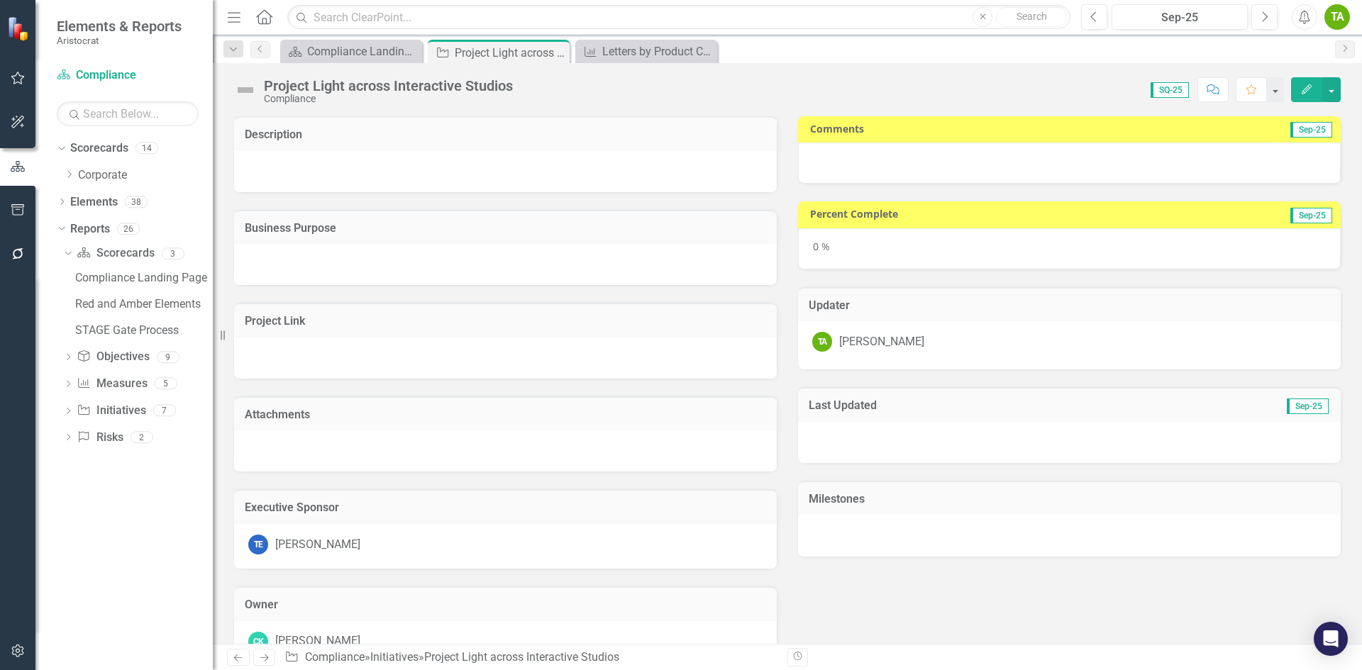
click at [841, 155] on div at bounding box center [1069, 163] width 543 height 41
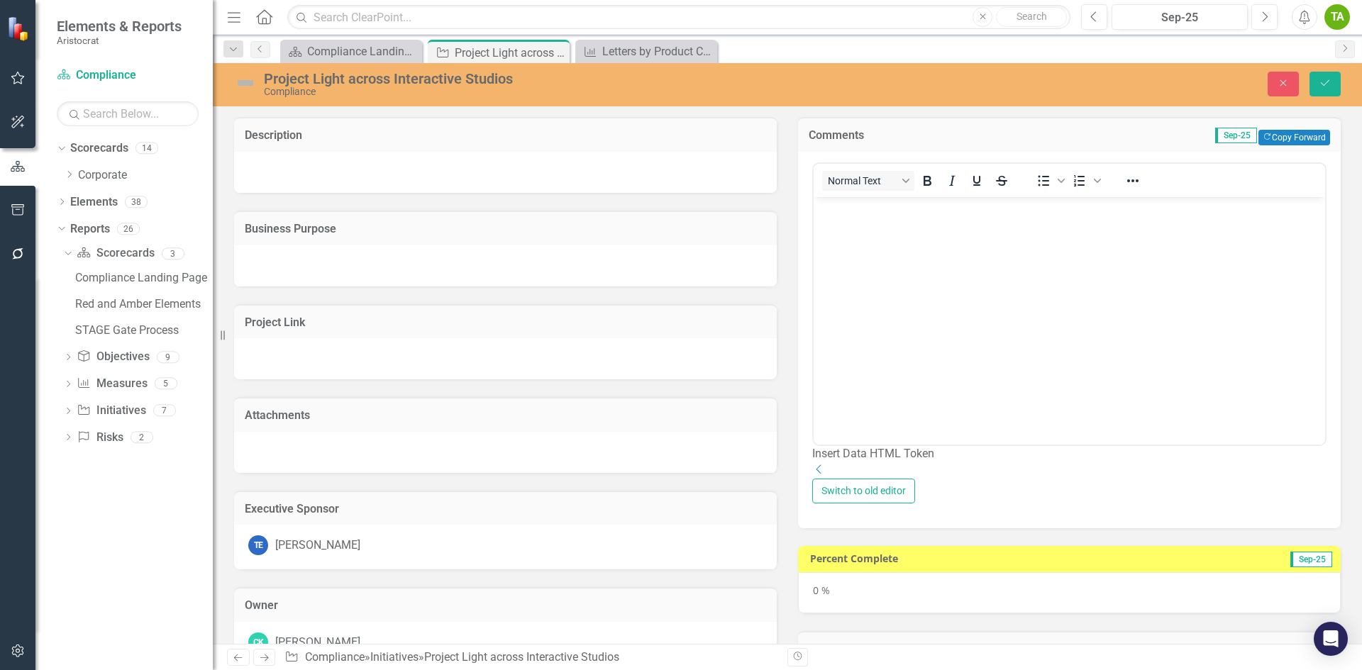
click at [879, 214] on p "Rich Text Area. Press ALT-0 for help." at bounding box center [1069, 208] width 504 height 17
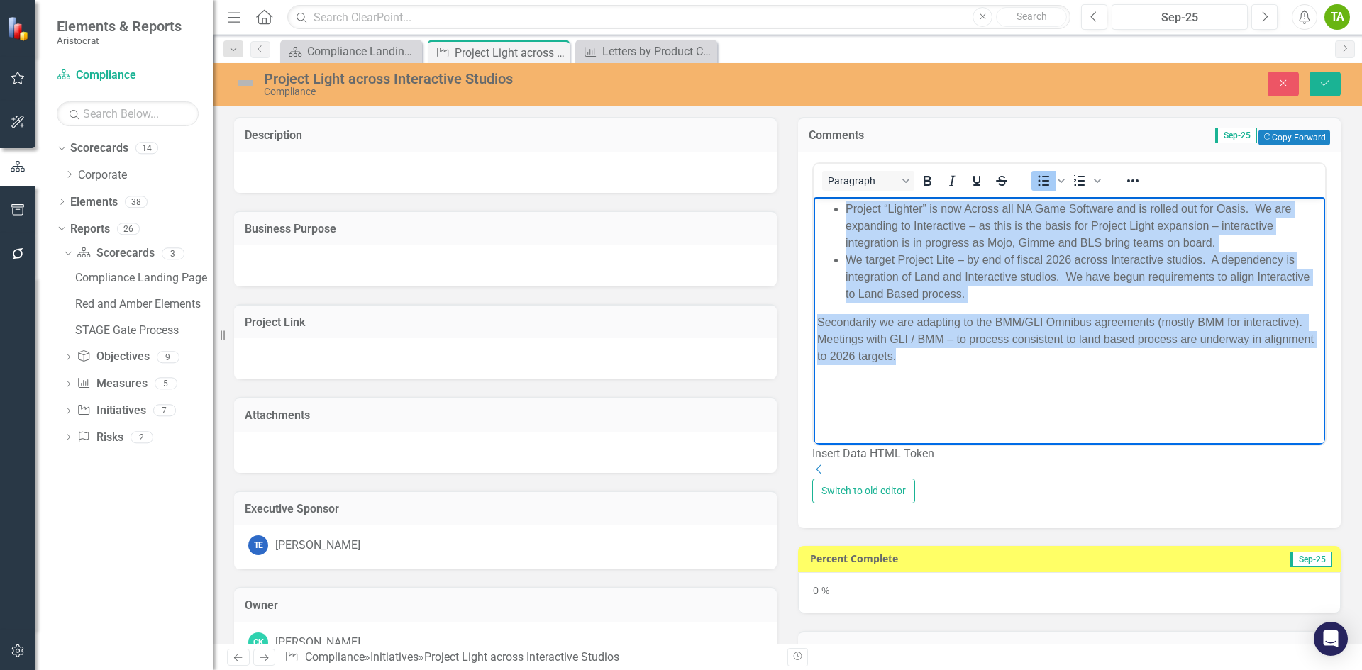
drag, startPoint x: 843, startPoint y: 211, endPoint x: 961, endPoint y: 374, distance: 202.2
click at [961, 374] on body "Project “Lighter” is now Across all NA Game Software and is rolled out for Oasi…" at bounding box center [1068, 302] width 511 height 213
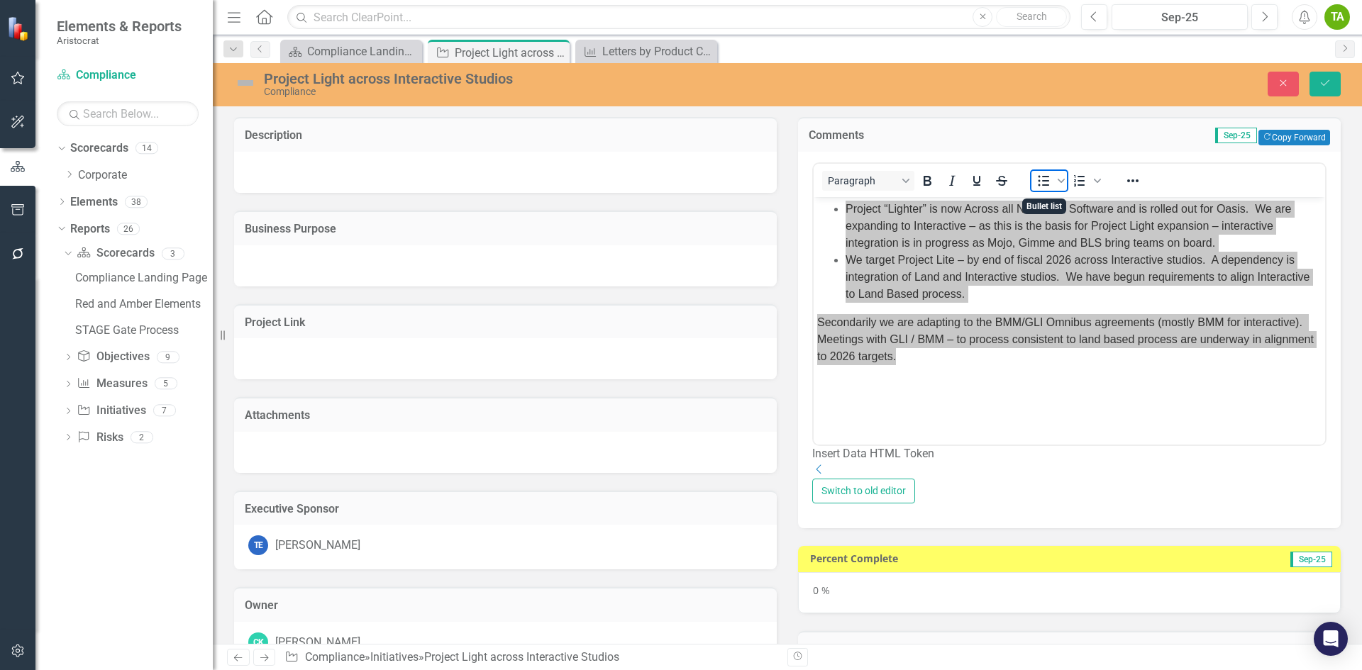
click at [1038, 182] on icon "Bullet list" at bounding box center [1043, 180] width 17 height 17
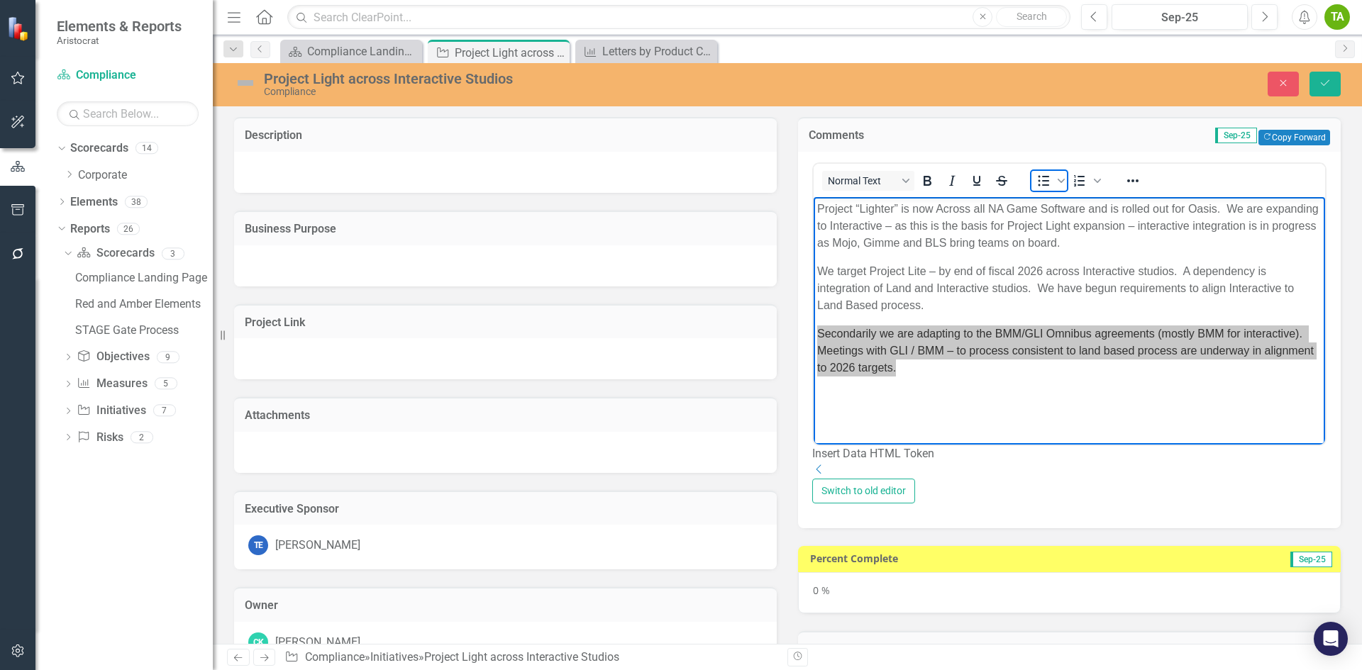
click at [1038, 182] on icon "Bullet list" at bounding box center [1043, 180] width 17 height 17
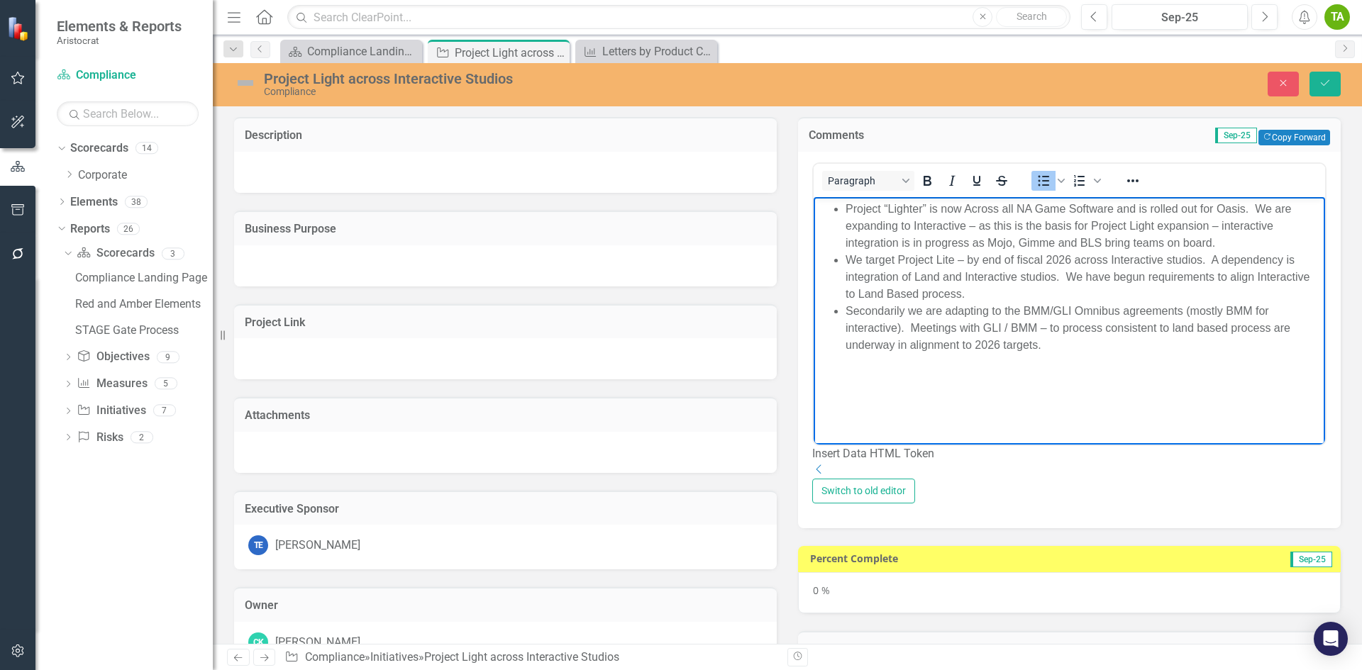
click at [949, 360] on body "Project “Lighter” is now Across all NA Game Software and is rolled out for Oasi…" at bounding box center [1068, 302] width 511 height 213
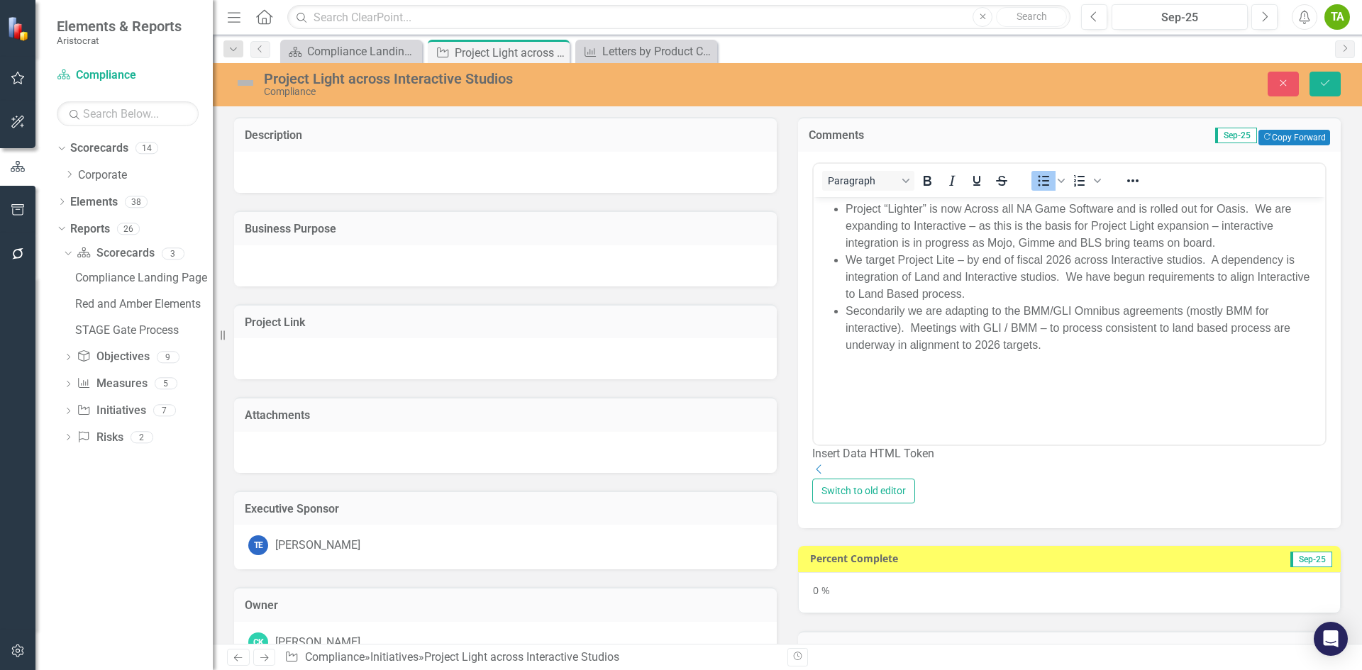
click at [246, 84] on img at bounding box center [245, 83] width 23 height 23
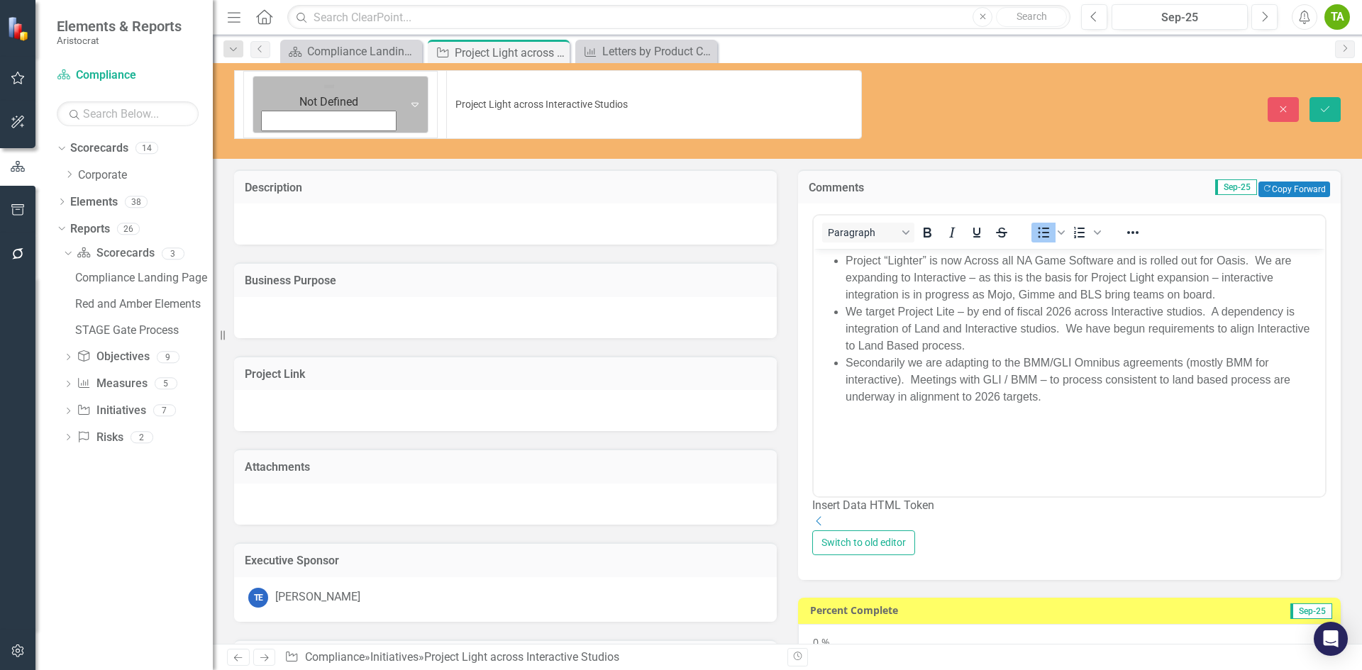
click at [411, 103] on icon at bounding box center [414, 105] width 7 height 4
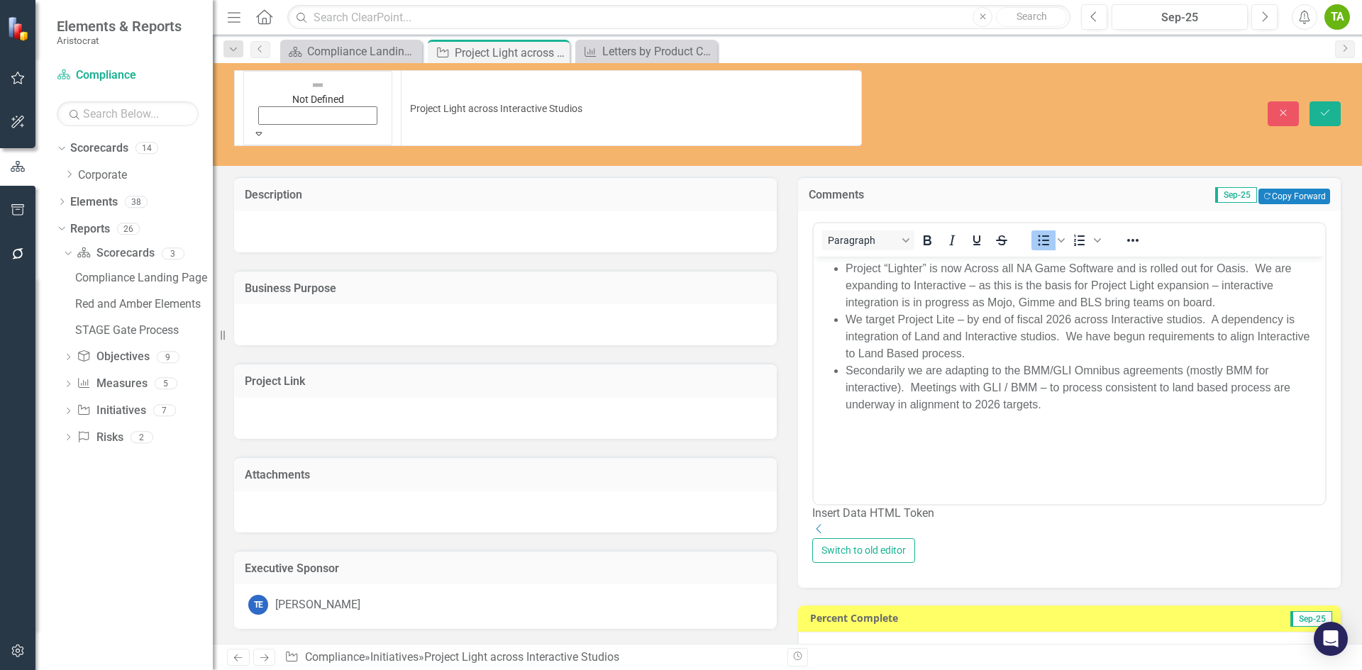
click at [1328, 108] on icon "Save" at bounding box center [1324, 113] width 13 height 10
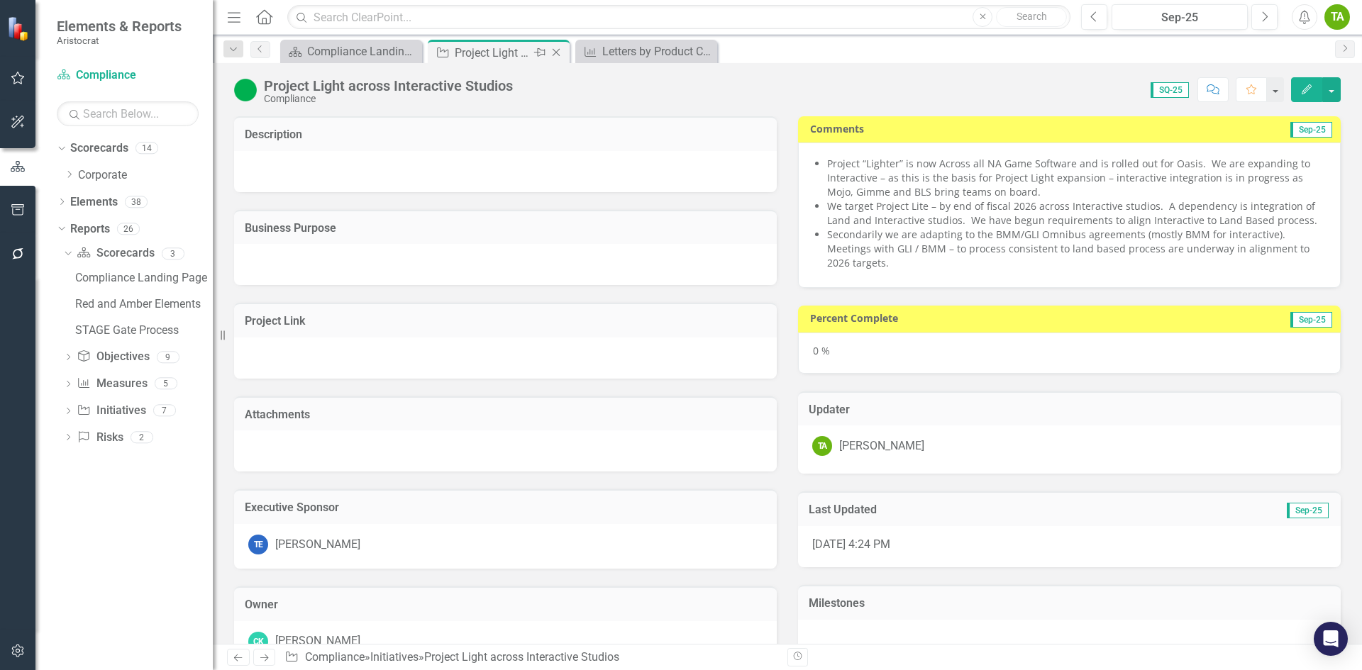
click at [555, 52] on icon "Close" at bounding box center [556, 52] width 14 height 11
